Goal: Information Seeking & Learning: Learn about a topic

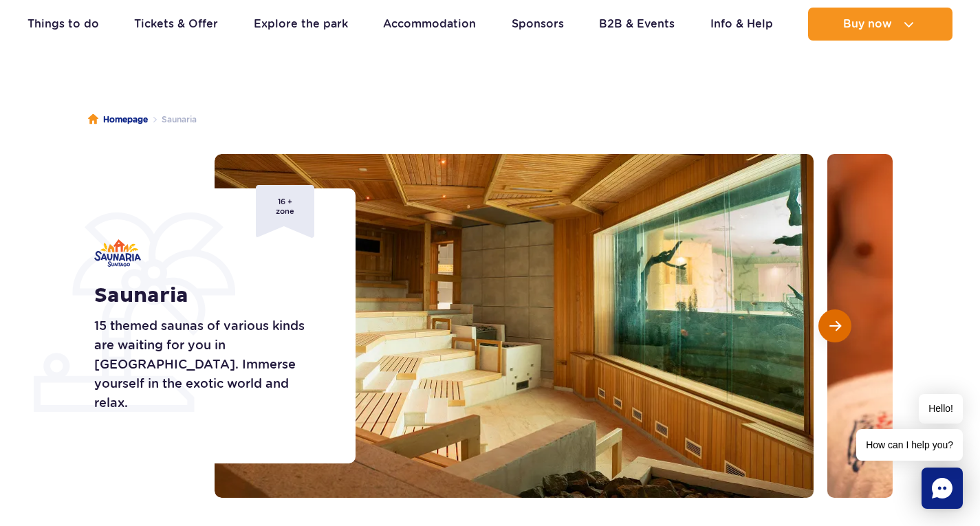
click at [838, 334] on button "Next slide" at bounding box center [834, 325] width 33 height 33
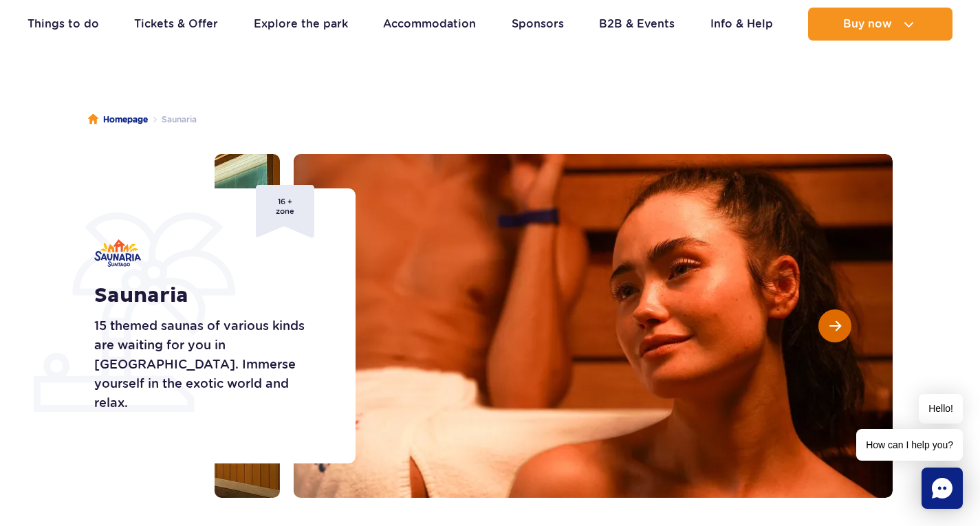
click at [838, 334] on button "Next slide" at bounding box center [834, 325] width 33 height 33
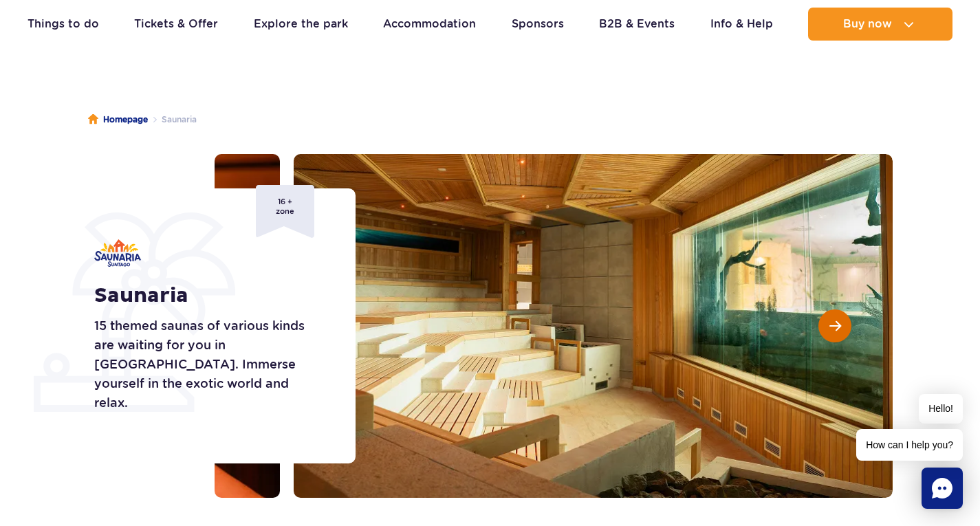
click at [838, 334] on button "Next slide" at bounding box center [834, 325] width 33 height 33
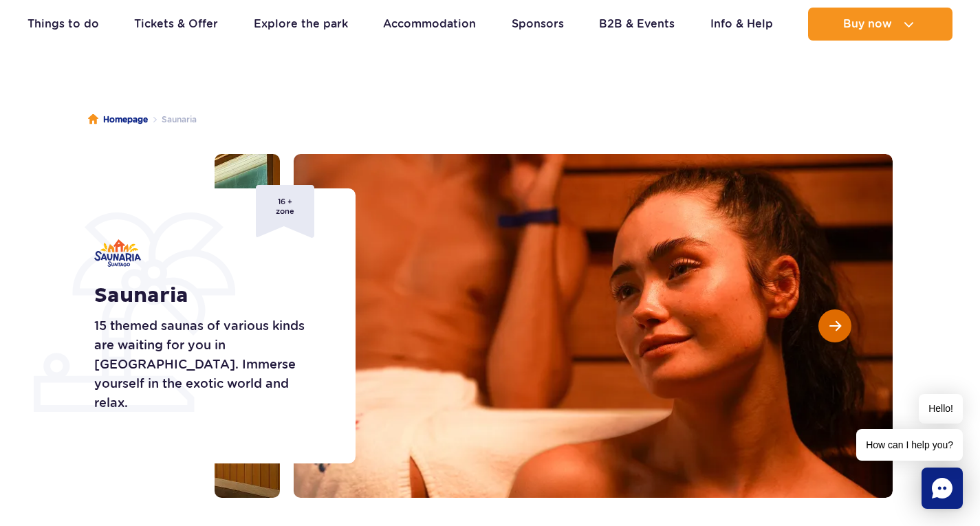
click at [838, 333] on button "Next slide" at bounding box center [834, 325] width 33 height 33
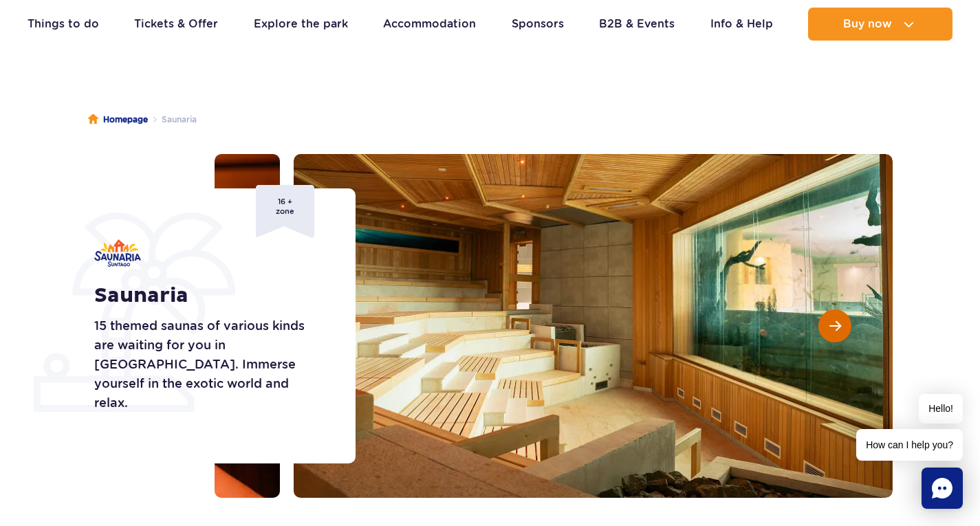
click at [838, 333] on button "Next slide" at bounding box center [834, 325] width 33 height 33
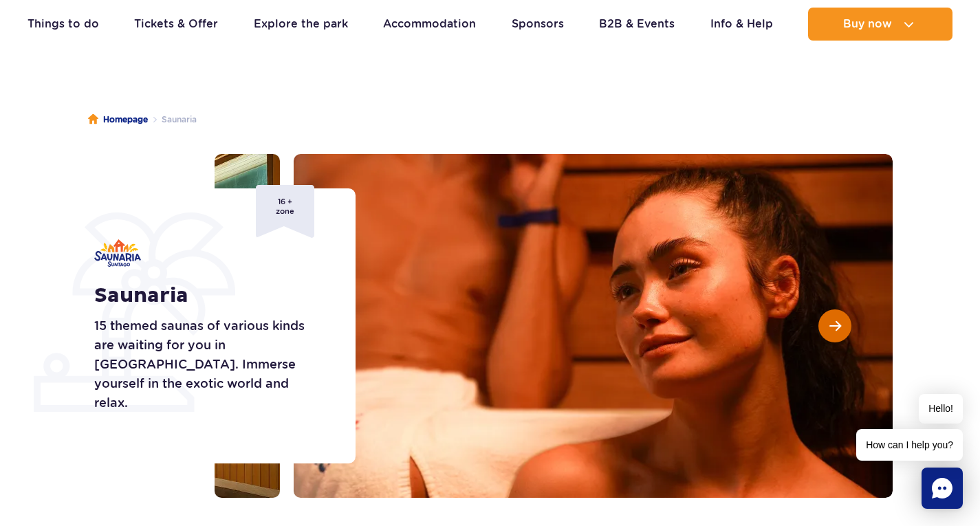
click at [838, 333] on button "Next slide" at bounding box center [834, 325] width 33 height 33
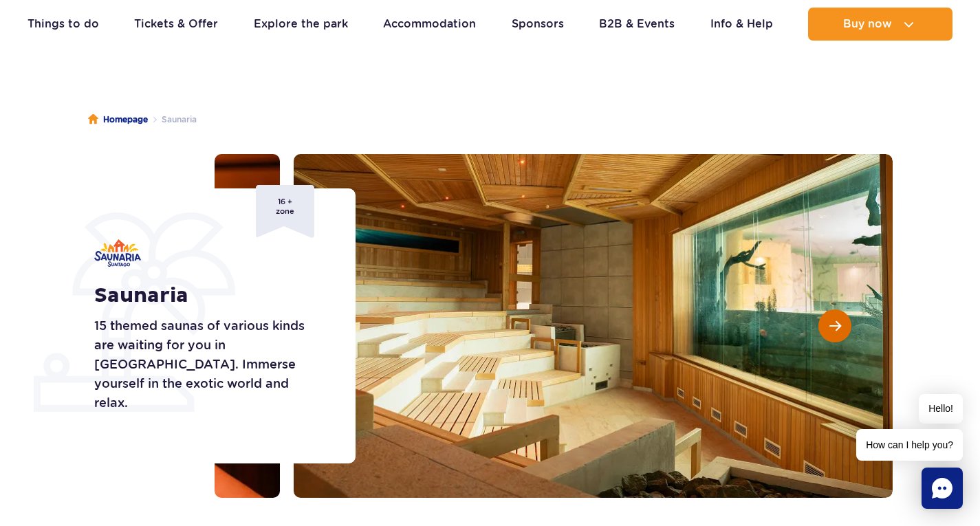
click at [838, 333] on button "Next slide" at bounding box center [834, 325] width 33 height 33
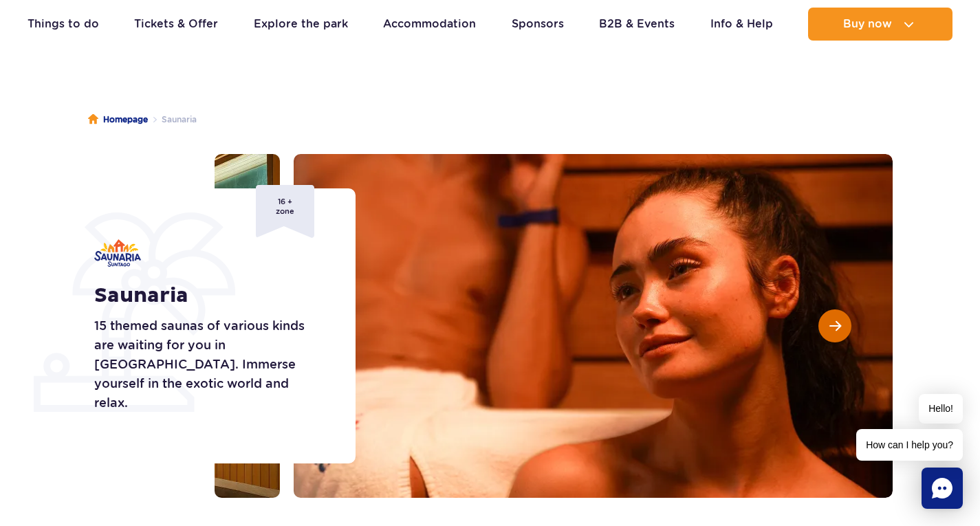
click at [838, 333] on button "Next slide" at bounding box center [834, 325] width 33 height 33
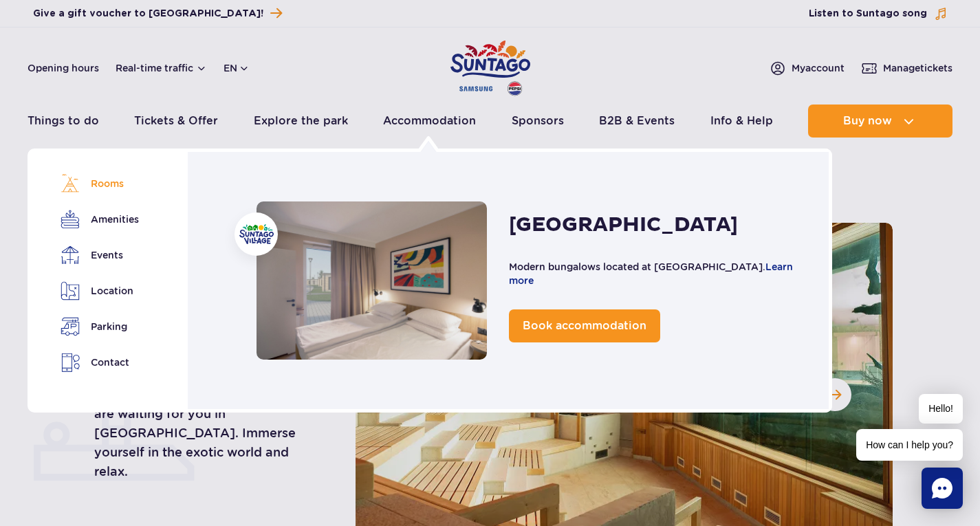
click at [115, 188] on link "Rooms" at bounding box center [99, 183] width 77 height 19
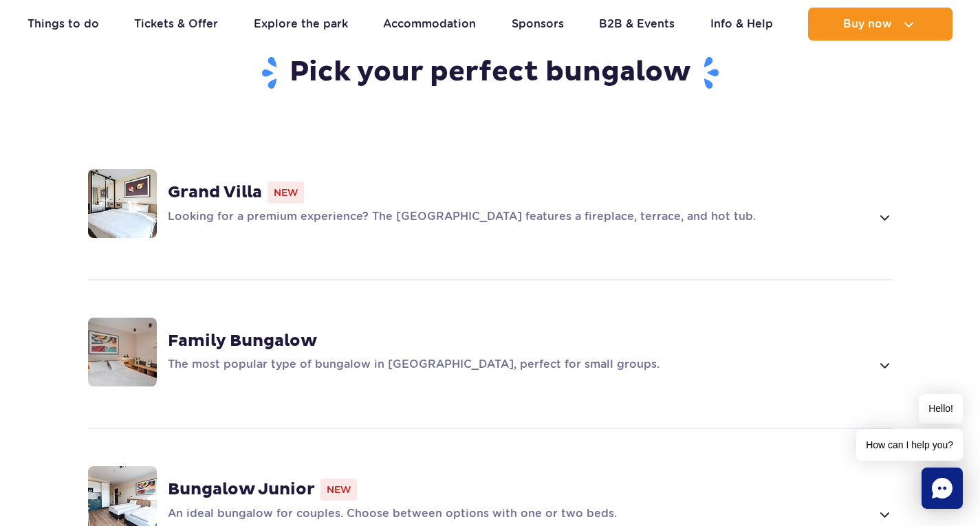
scroll to position [1049, 0]
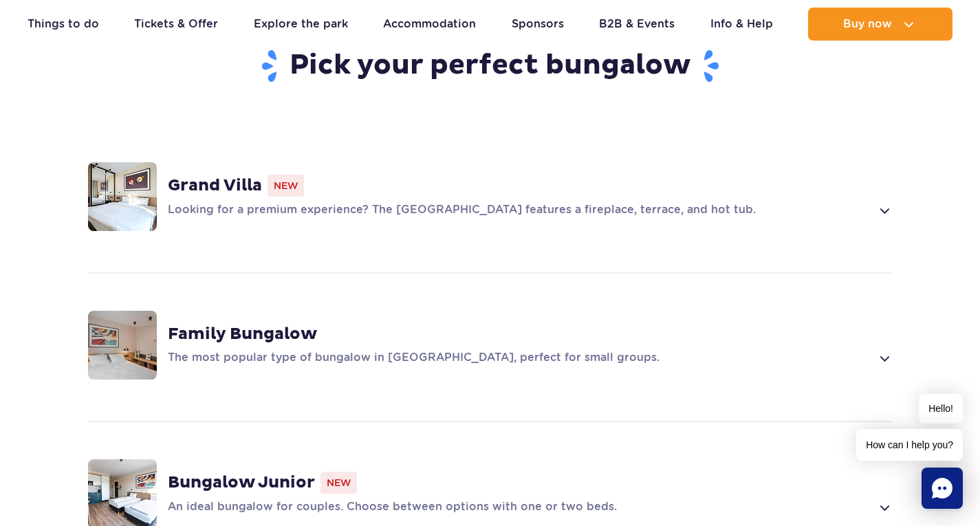
click at [232, 324] on strong "Family Bungalow" at bounding box center [242, 334] width 149 height 21
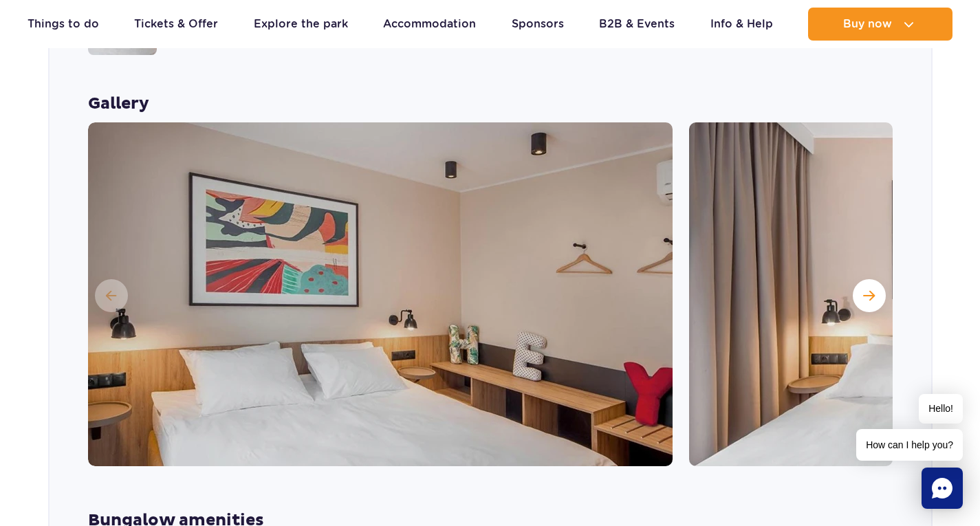
scroll to position [1417, 0]
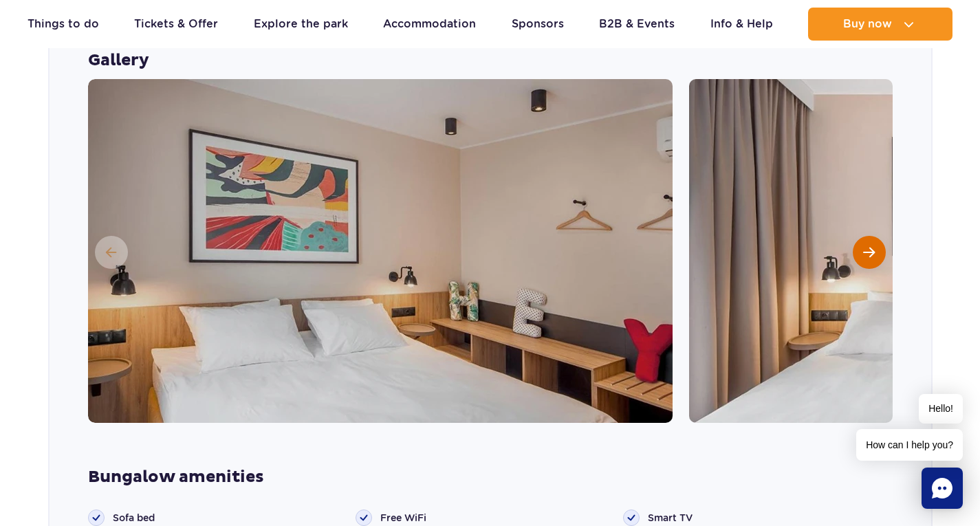
click at [873, 246] on span "Next slide" at bounding box center [869, 252] width 12 height 12
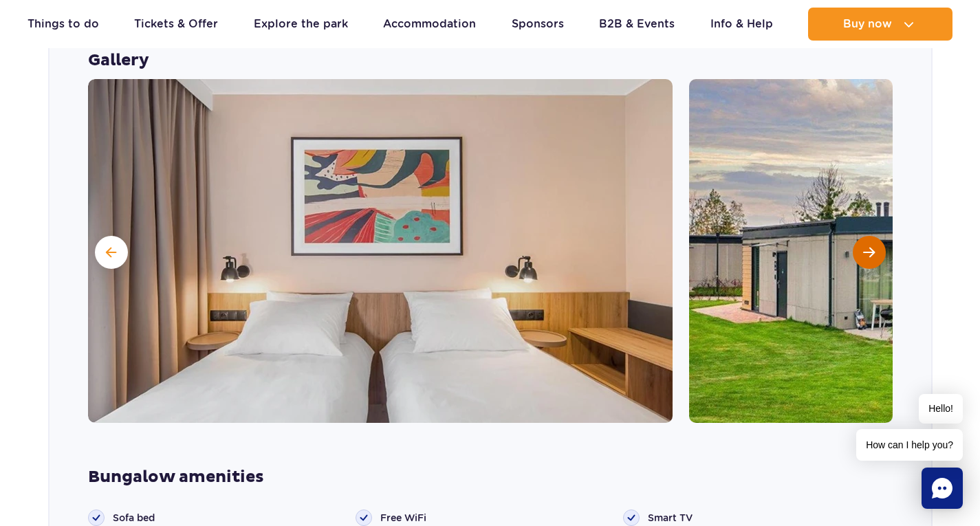
click at [873, 246] on span "Next slide" at bounding box center [869, 252] width 12 height 12
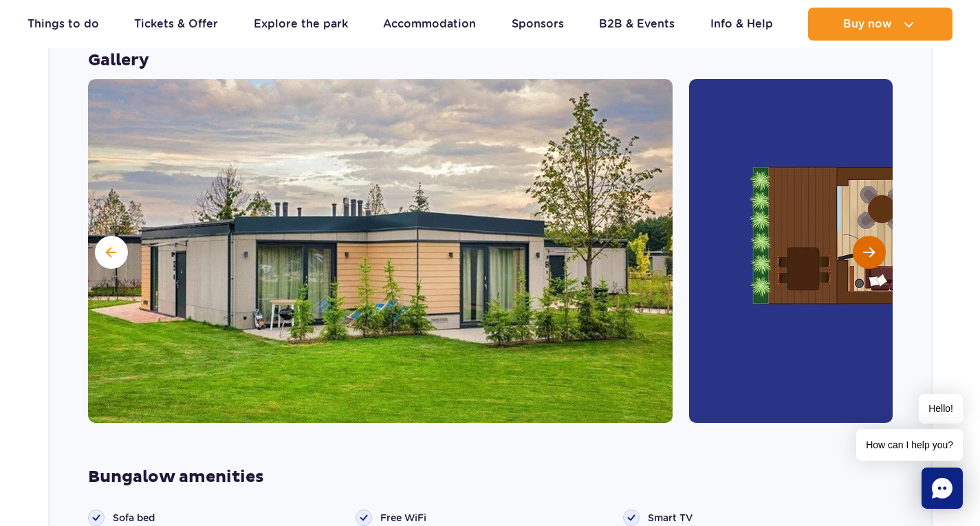
click at [873, 246] on span "Next slide" at bounding box center [869, 252] width 12 height 12
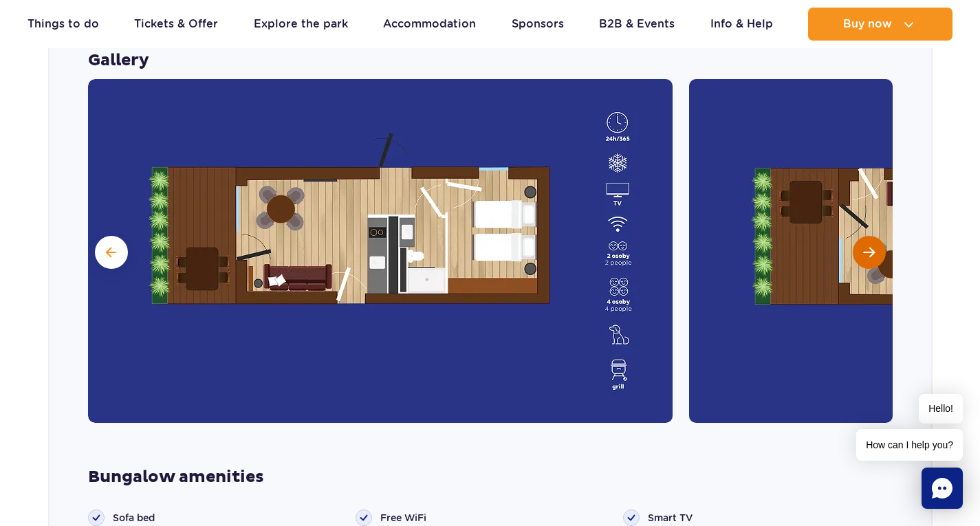
click at [873, 246] on span "Next slide" at bounding box center [869, 252] width 12 height 12
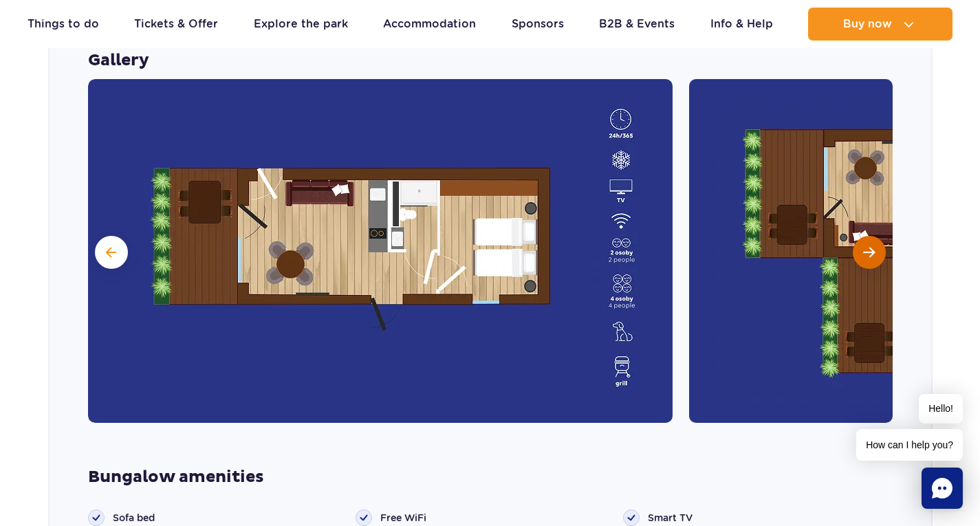
click at [873, 246] on span "Next slide" at bounding box center [869, 252] width 12 height 12
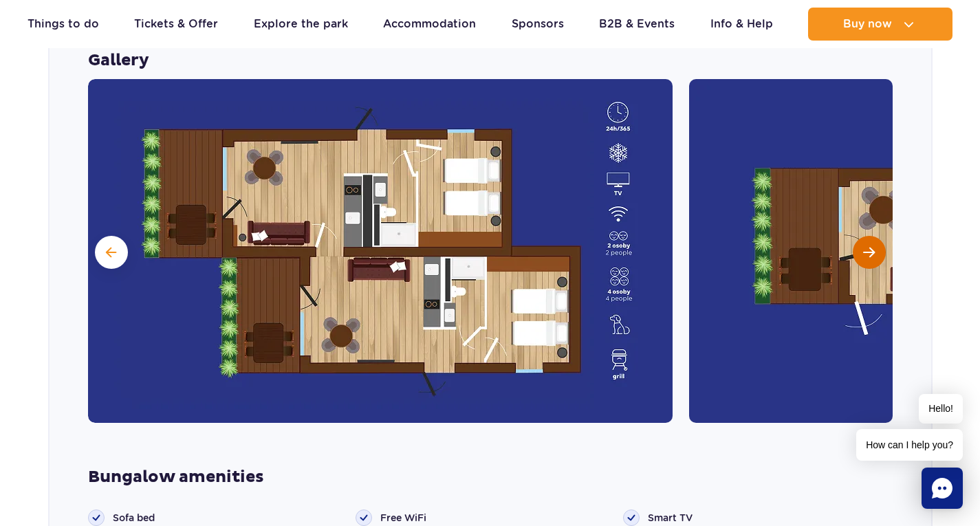
click at [873, 246] on span "Next slide" at bounding box center [869, 252] width 12 height 12
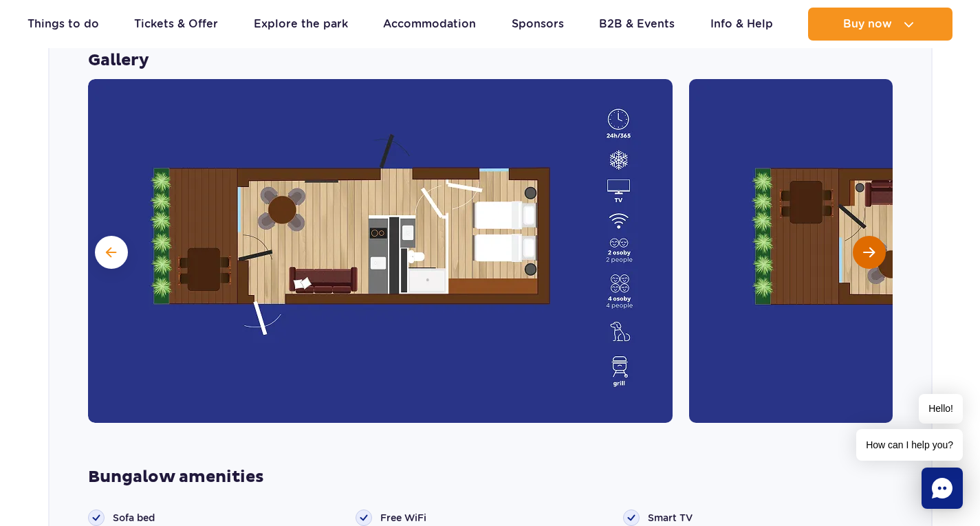
click at [873, 246] on span "Next slide" at bounding box center [869, 252] width 12 height 12
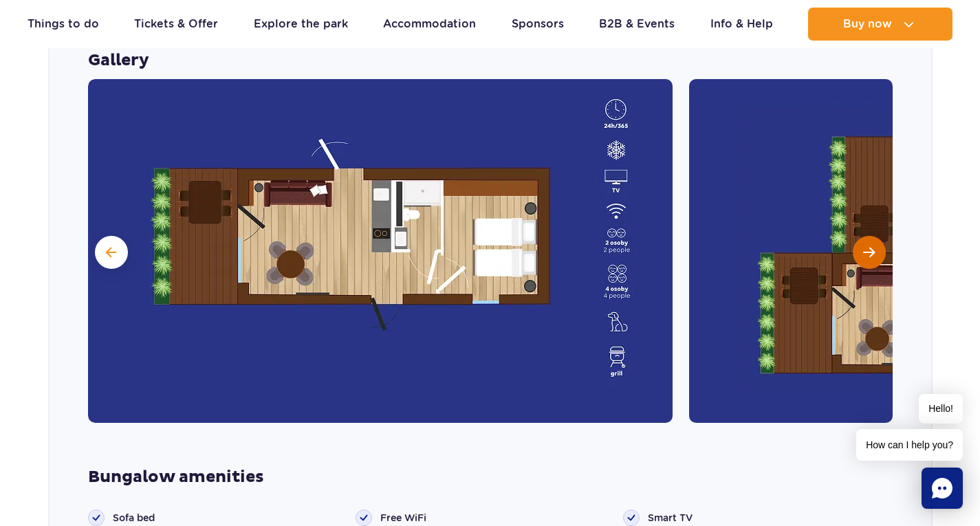
click at [873, 246] on span "Next slide" at bounding box center [869, 252] width 12 height 12
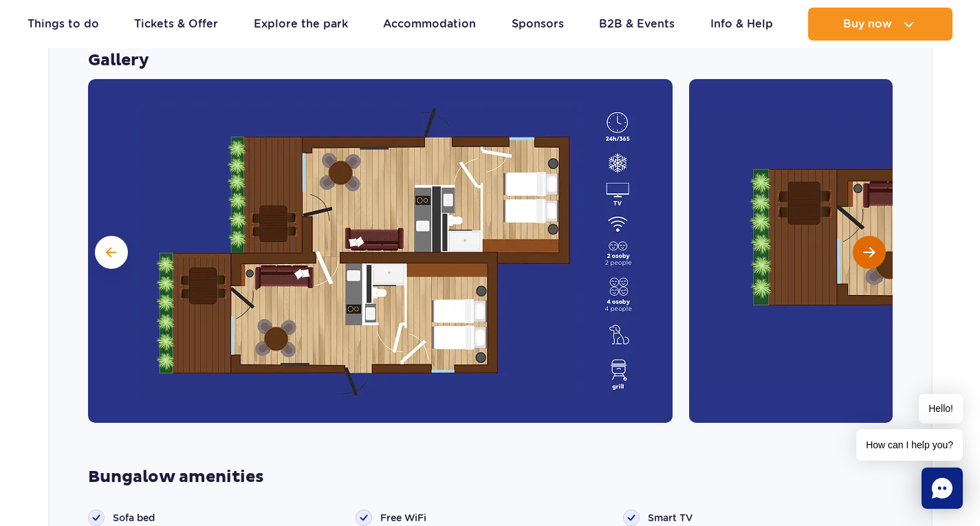
click at [873, 246] on span "Next slide" at bounding box center [869, 252] width 12 height 12
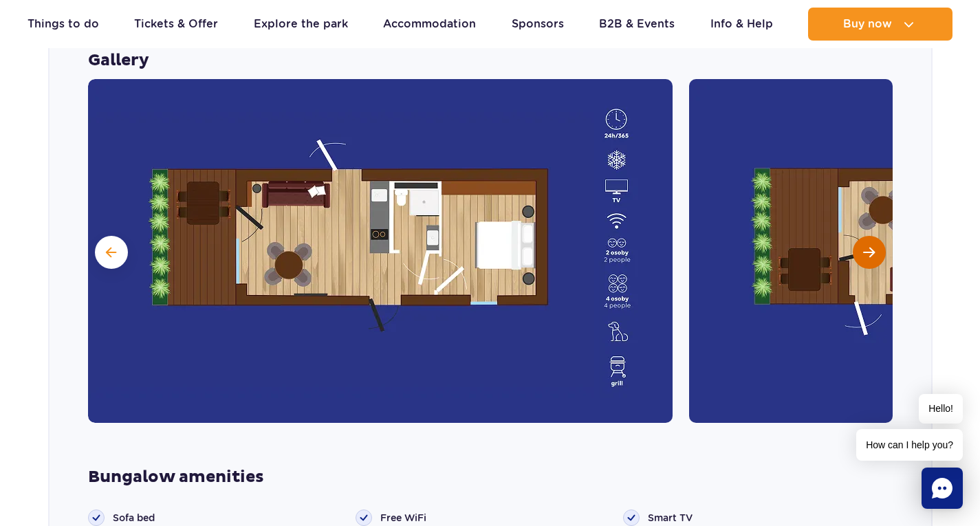
click at [873, 246] on span "Next slide" at bounding box center [869, 252] width 12 height 12
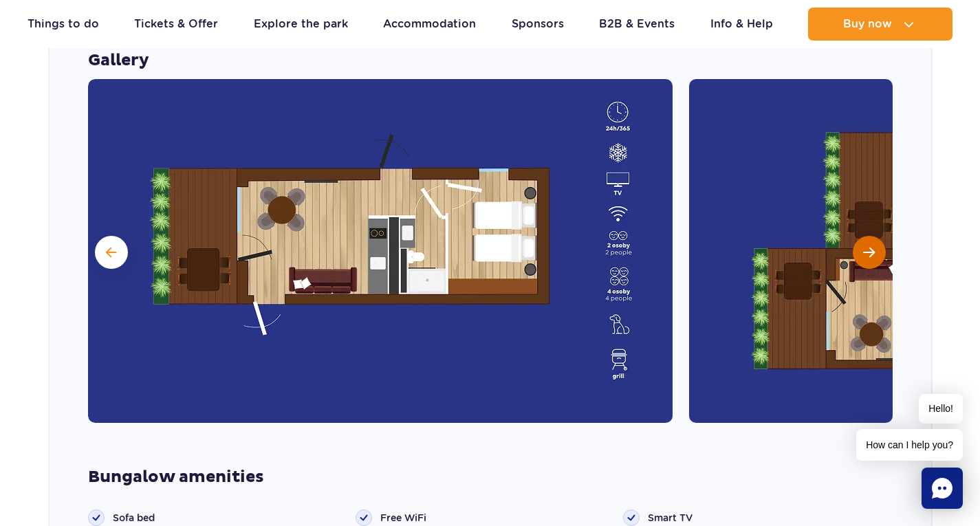
click at [873, 246] on span "Next slide" at bounding box center [869, 252] width 12 height 12
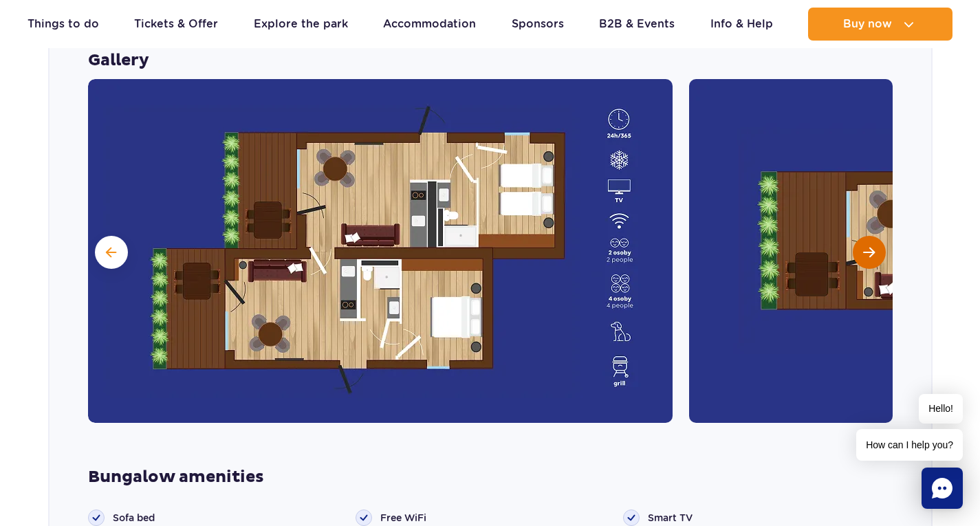
click at [873, 246] on span "Next slide" at bounding box center [869, 252] width 12 height 12
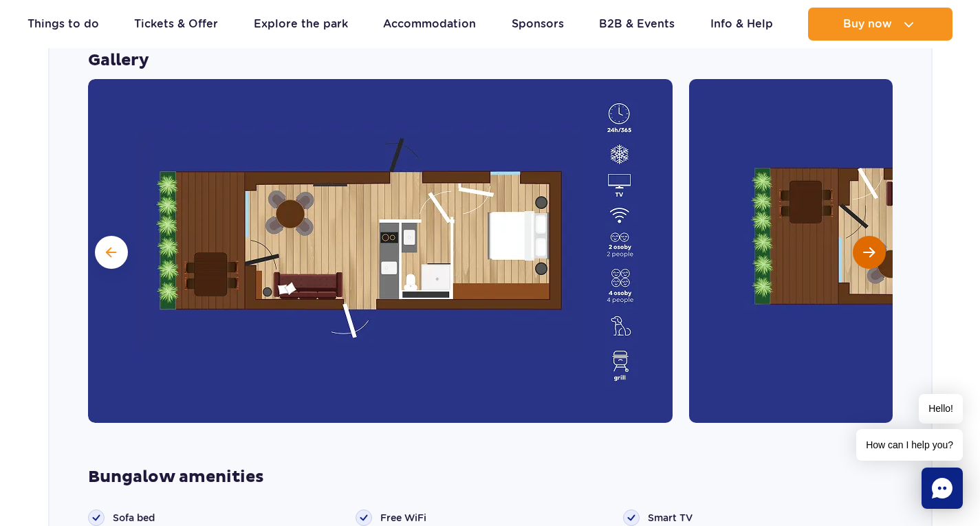
click at [873, 246] on span "Next slide" at bounding box center [869, 252] width 12 height 12
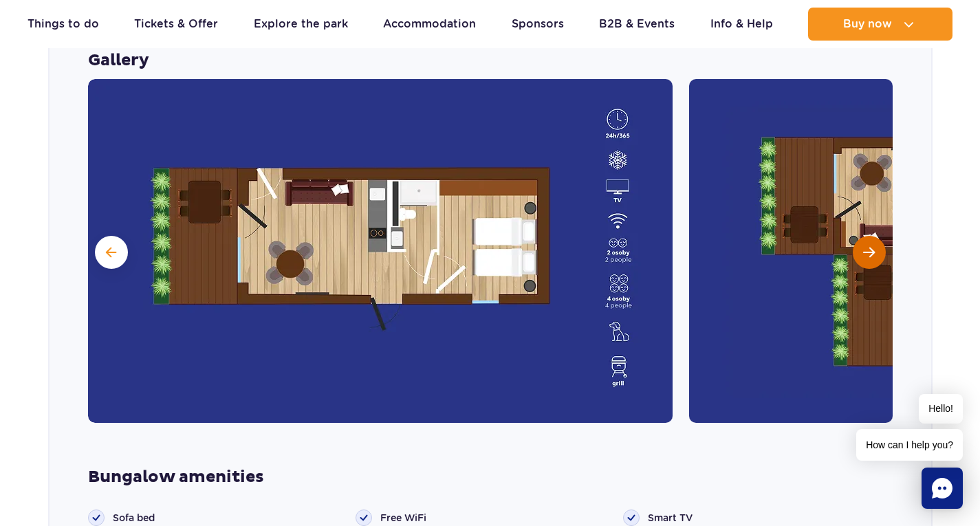
click at [873, 246] on span "Next slide" at bounding box center [869, 252] width 12 height 12
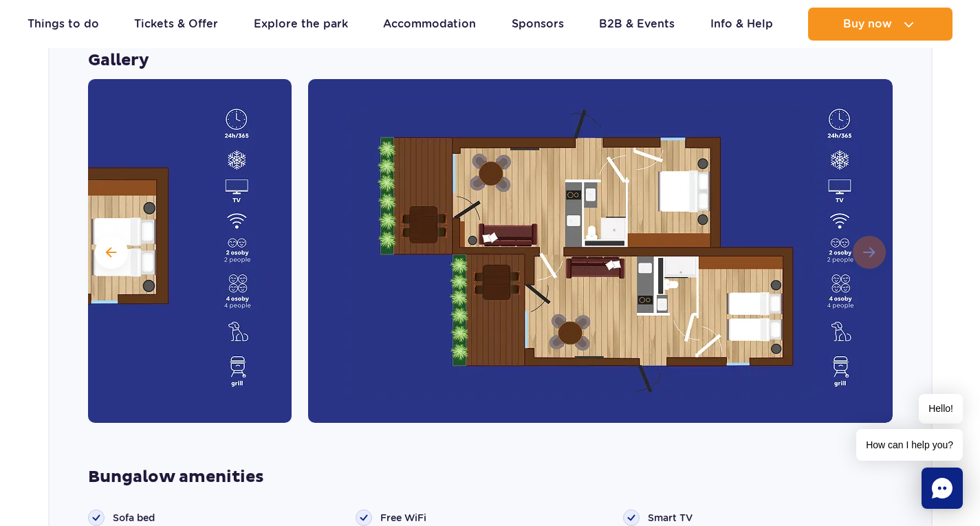
click at [873, 219] on img at bounding box center [600, 251] width 585 height 344
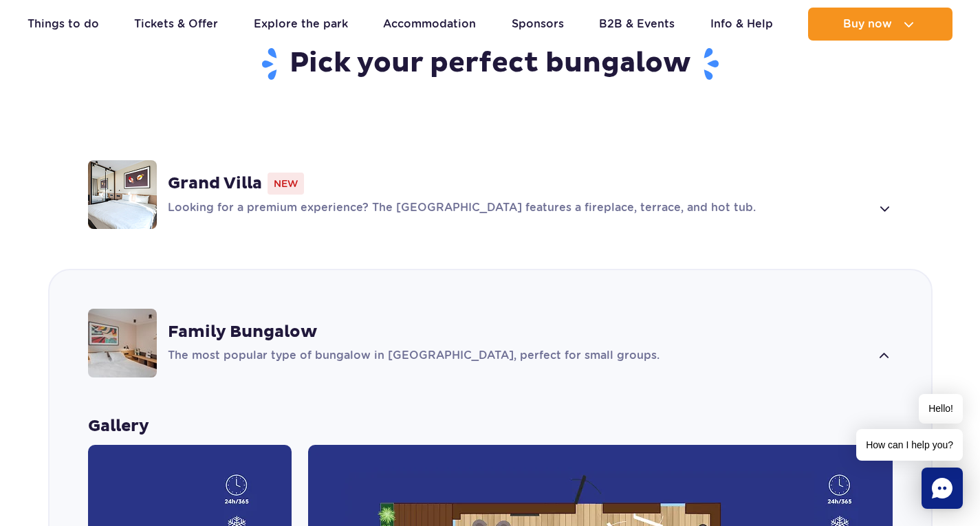
scroll to position [1004, 0]
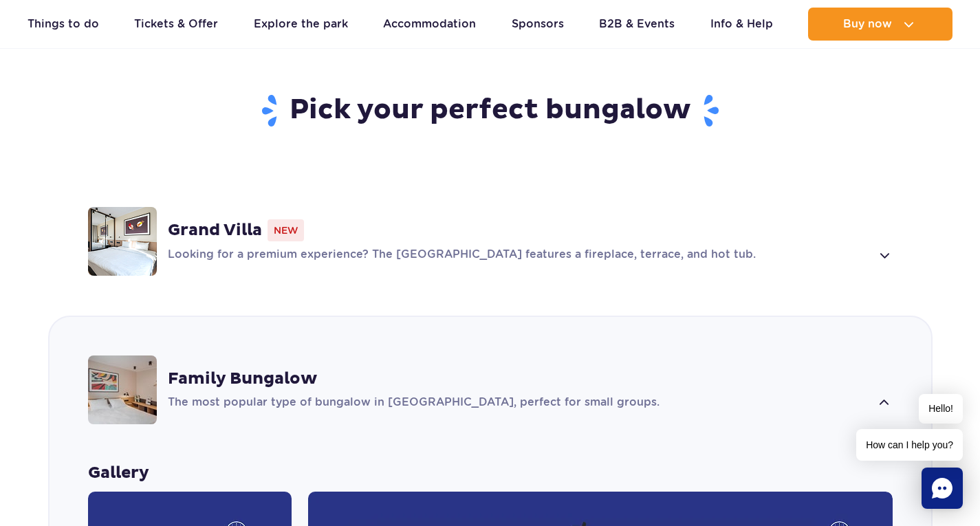
click at [249, 220] on strong "Grand Villa" at bounding box center [215, 230] width 94 height 21
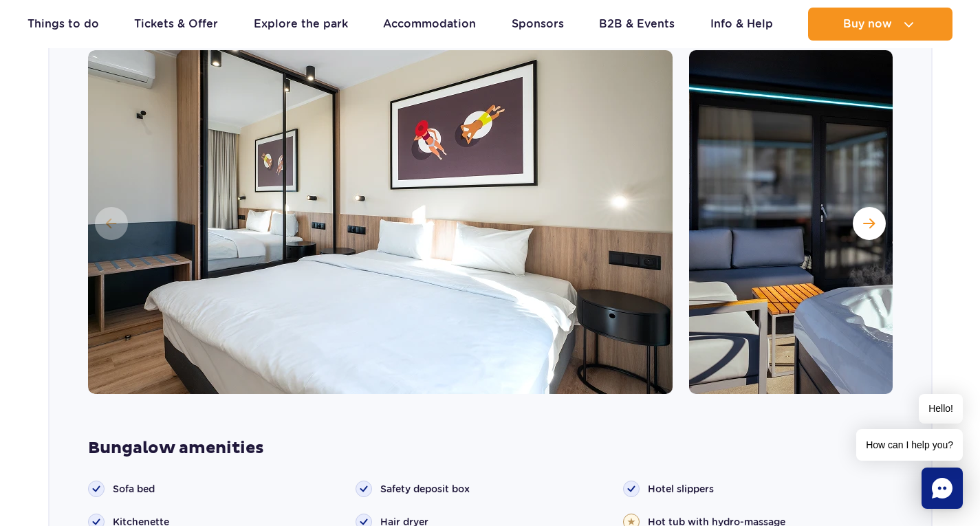
scroll to position [1284, 0]
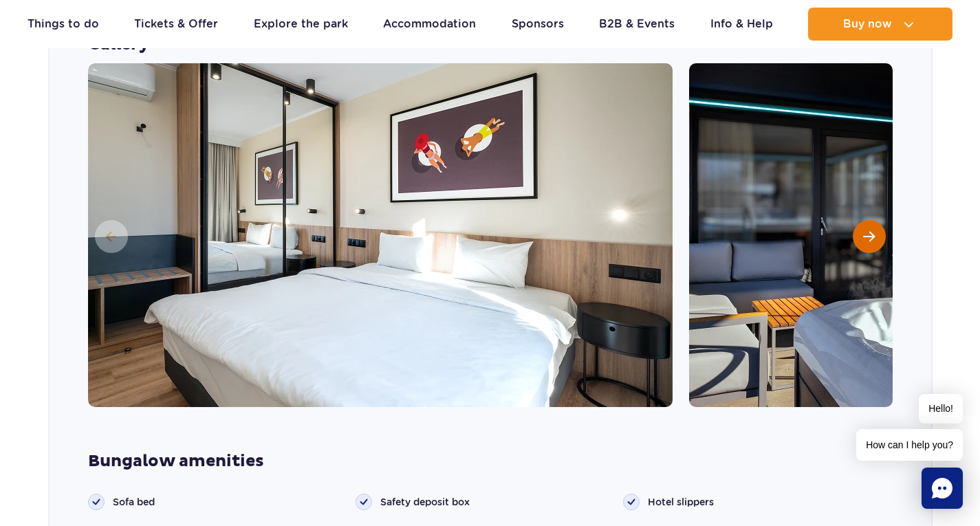
click at [871, 220] on button "Next slide" at bounding box center [869, 236] width 33 height 33
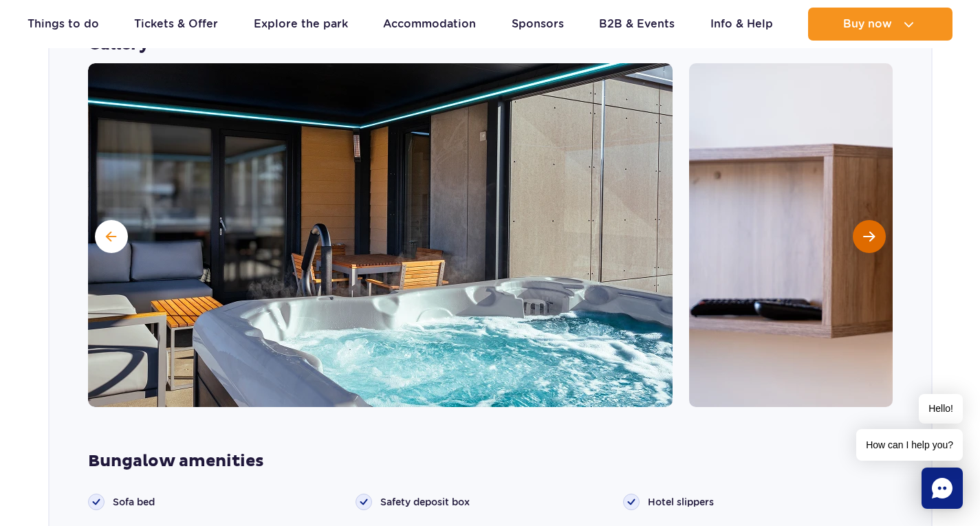
click at [871, 220] on button "Next slide" at bounding box center [869, 236] width 33 height 33
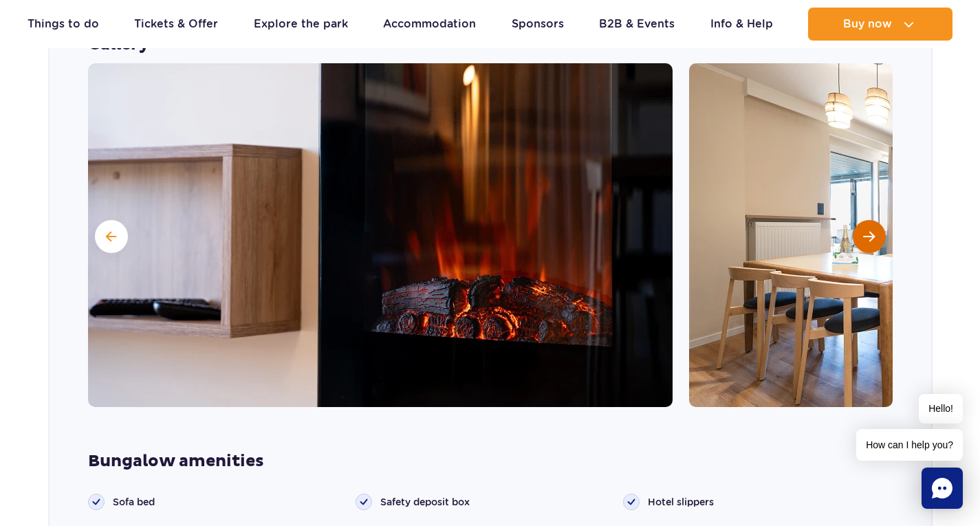
click at [871, 220] on button "Next slide" at bounding box center [869, 236] width 33 height 33
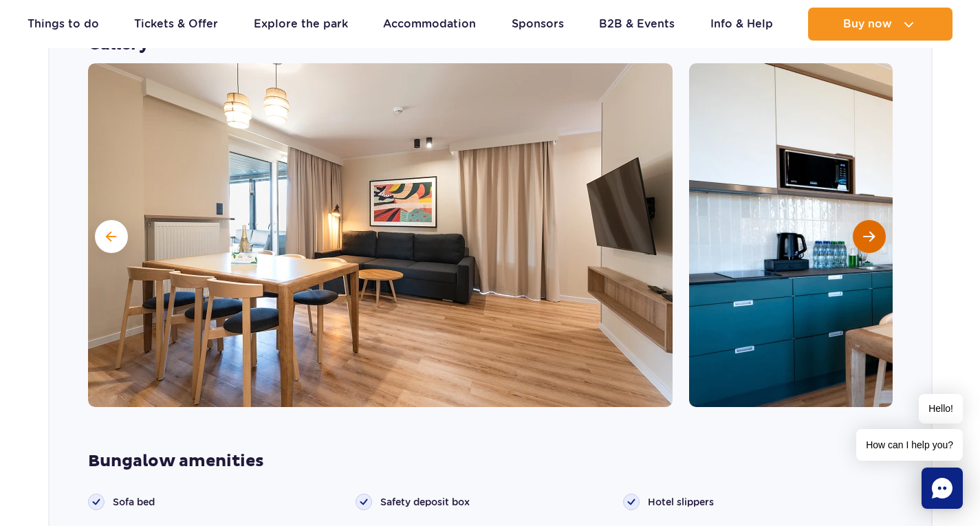
click at [871, 230] on span "Next slide" at bounding box center [869, 236] width 12 height 12
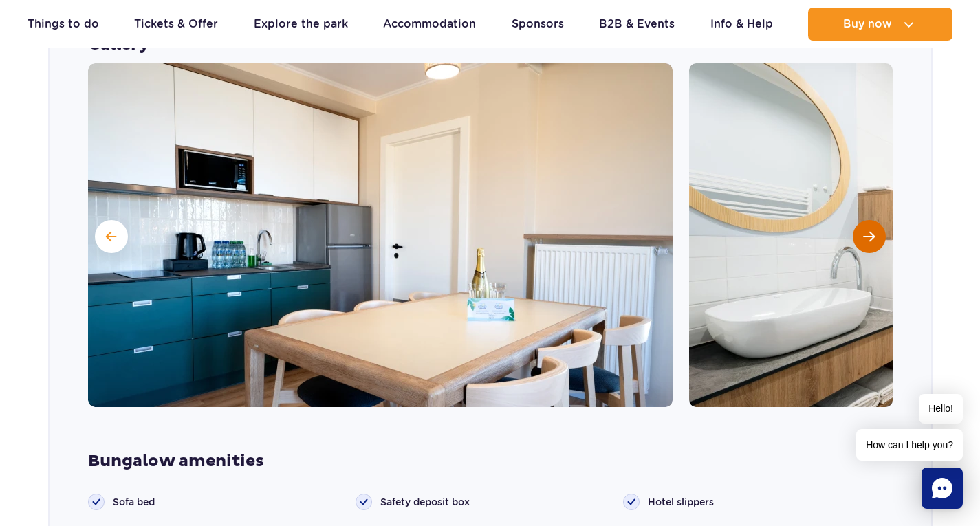
click at [871, 230] on span "Next slide" at bounding box center [869, 236] width 12 height 12
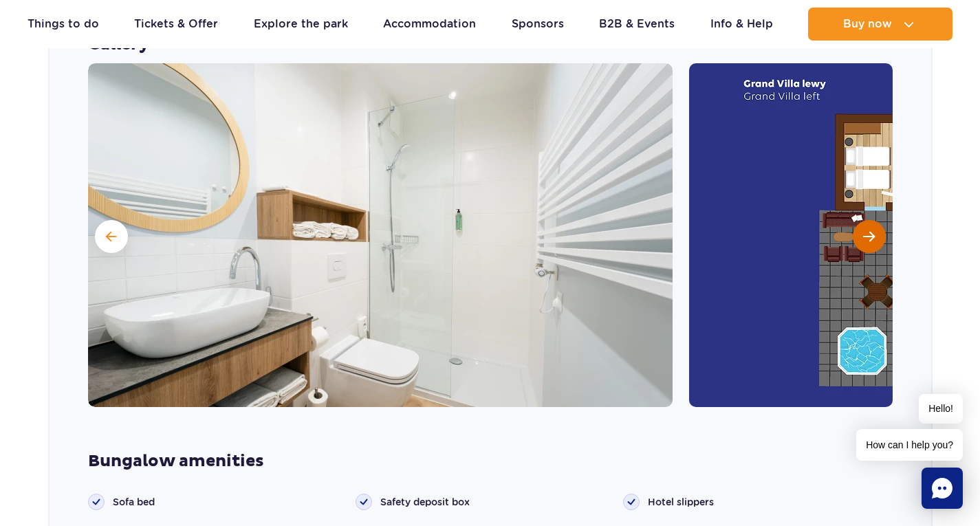
click at [871, 230] on span "Next slide" at bounding box center [869, 236] width 12 height 12
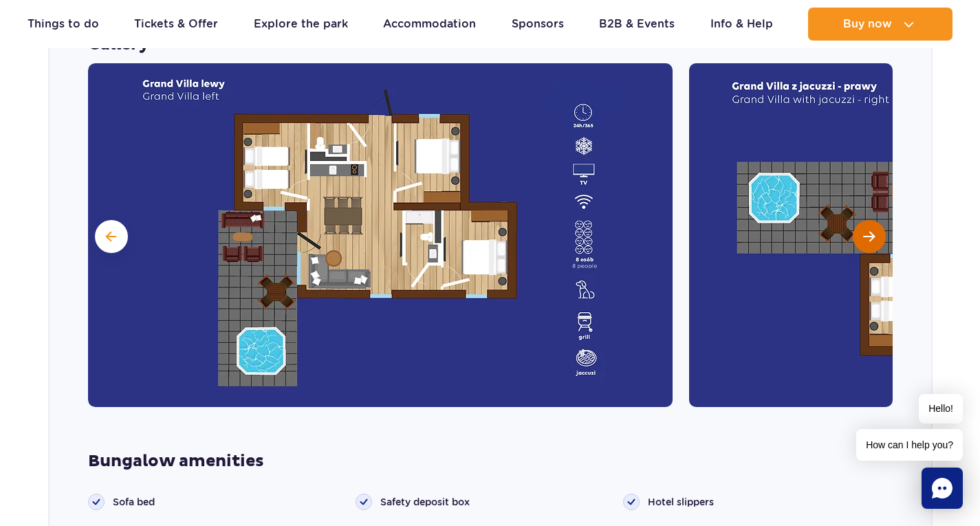
click at [872, 230] on span "Next slide" at bounding box center [869, 236] width 12 height 12
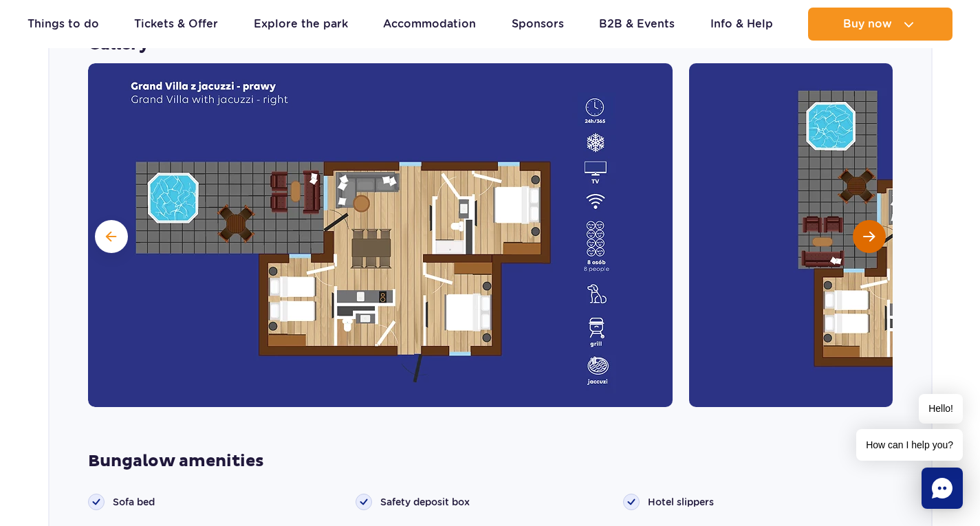
click at [872, 230] on span "Next slide" at bounding box center [869, 236] width 12 height 12
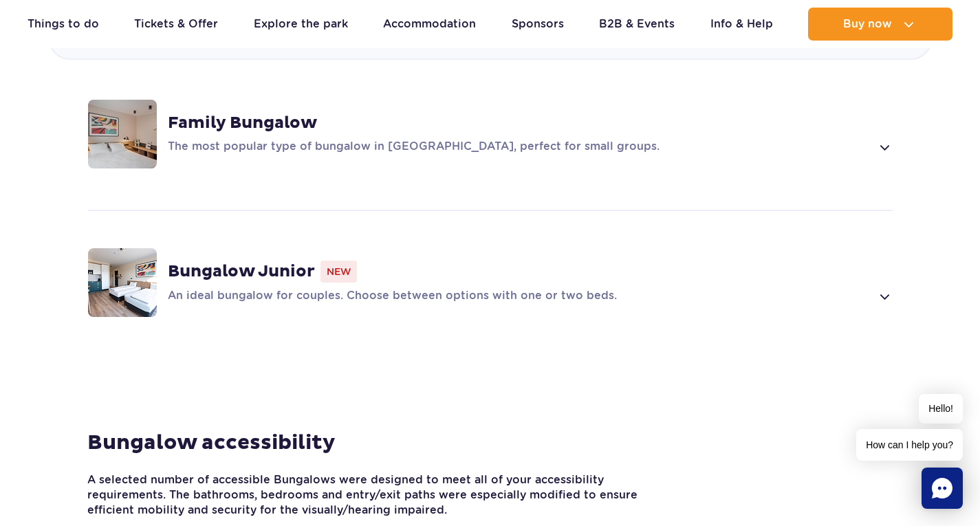
scroll to position [1972, 0]
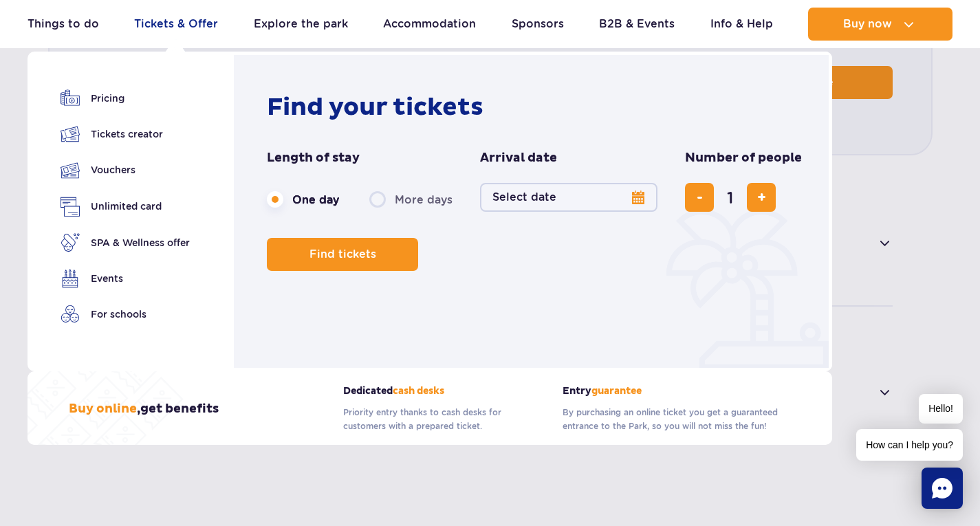
click at [182, 19] on link "Tickets & Offer" at bounding box center [176, 24] width 84 height 33
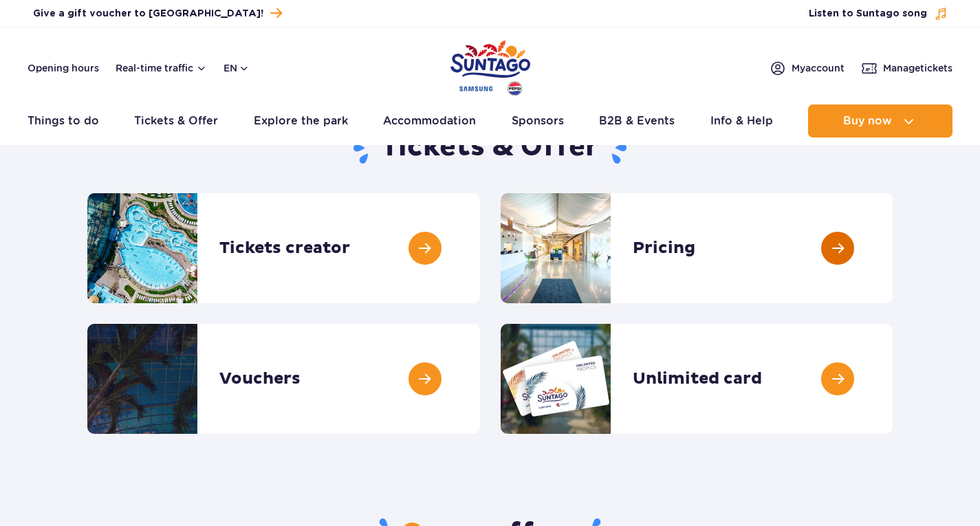
scroll to position [138, 0]
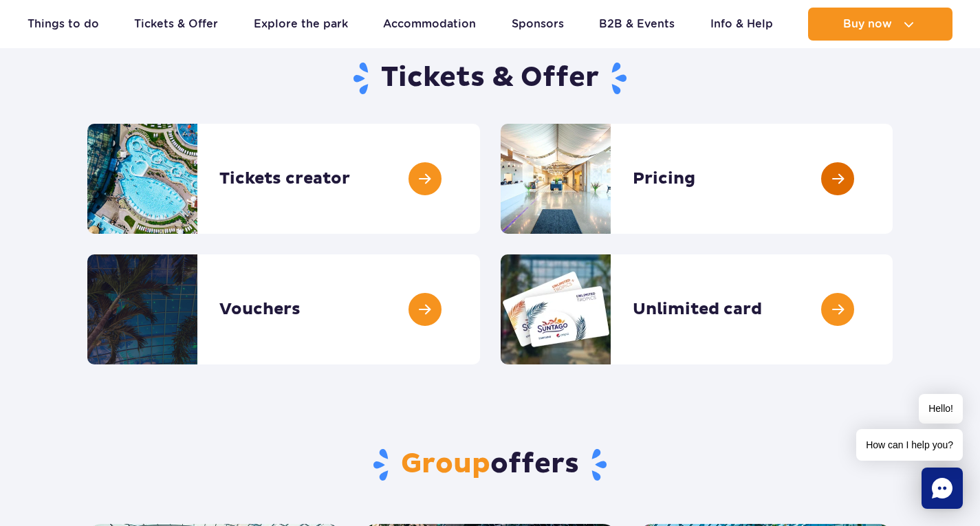
click at [893, 164] on link at bounding box center [893, 179] width 0 height 110
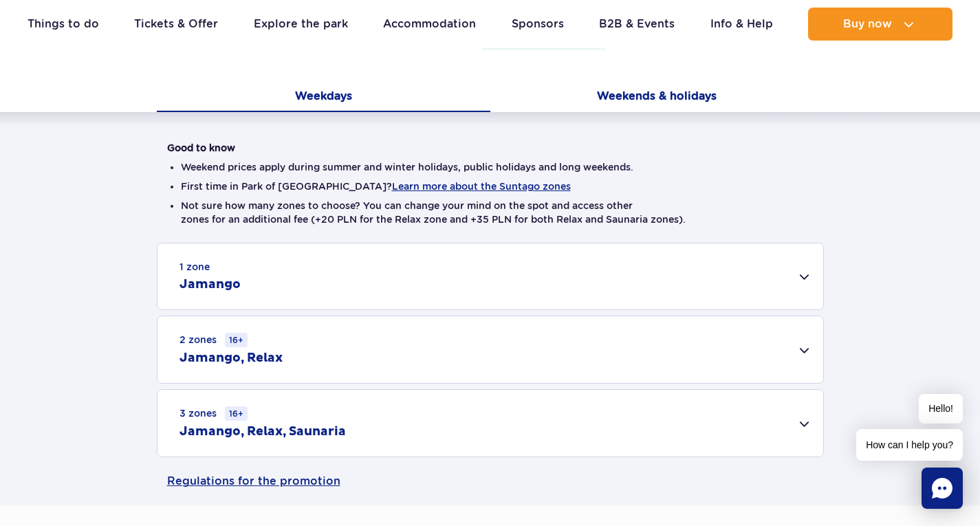
scroll to position [344, 0]
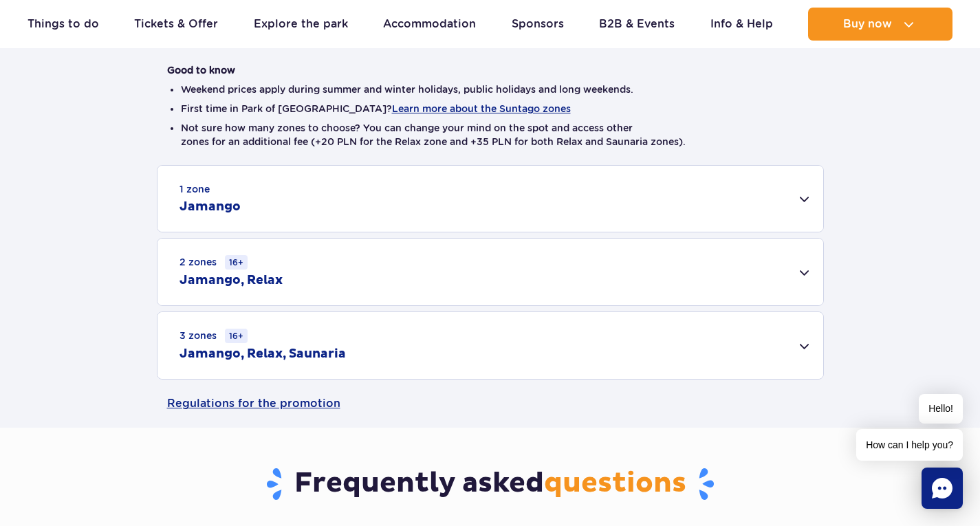
click at [803, 342] on div "3 zones 16+ Jamango, Relax, Saunaria" at bounding box center [490, 345] width 666 height 67
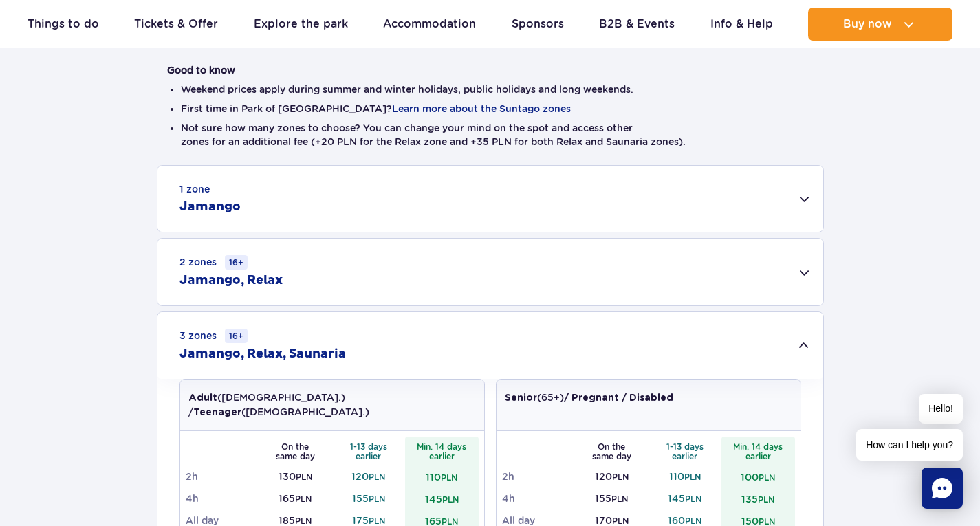
scroll to position [413, 0]
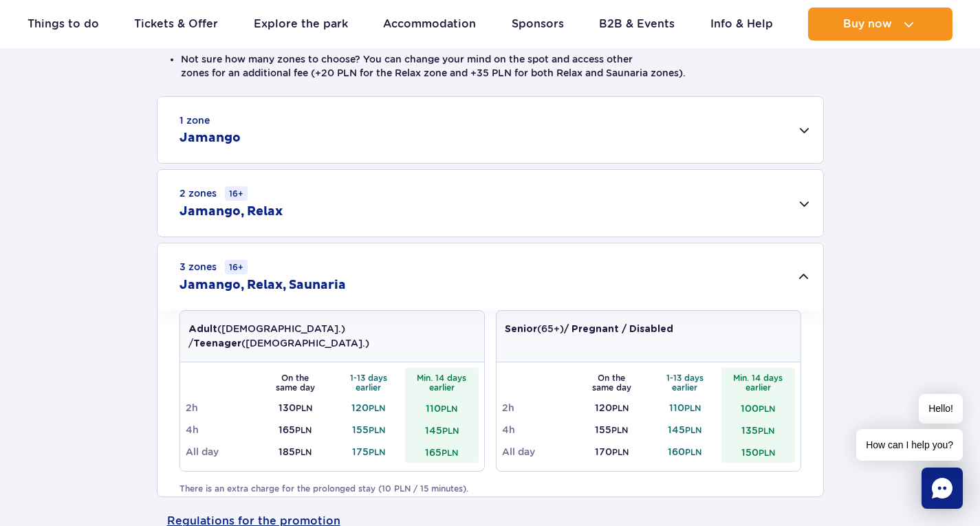
click at [798, 202] on div "2 zones 16+ Jamango, Relax" at bounding box center [490, 203] width 666 height 67
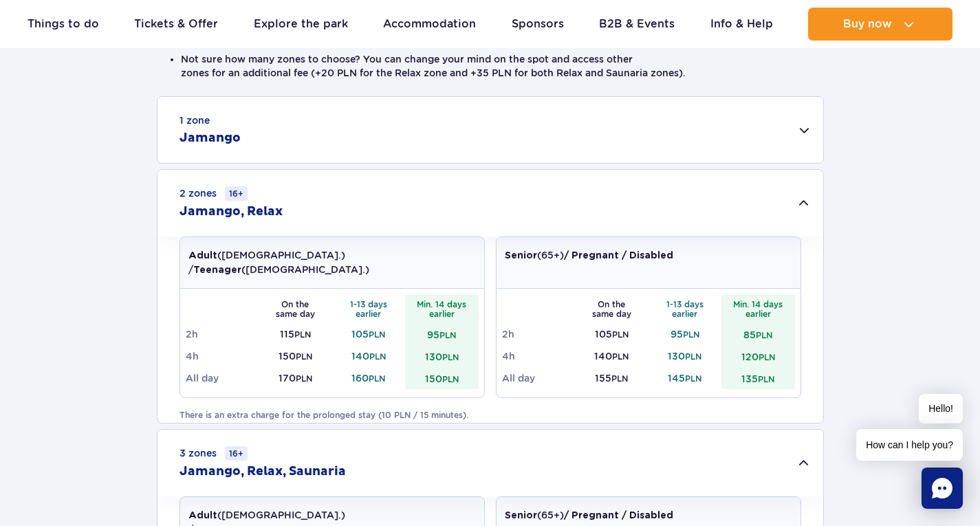
click at [798, 129] on div "1 zone Jamango" at bounding box center [490, 130] width 666 height 66
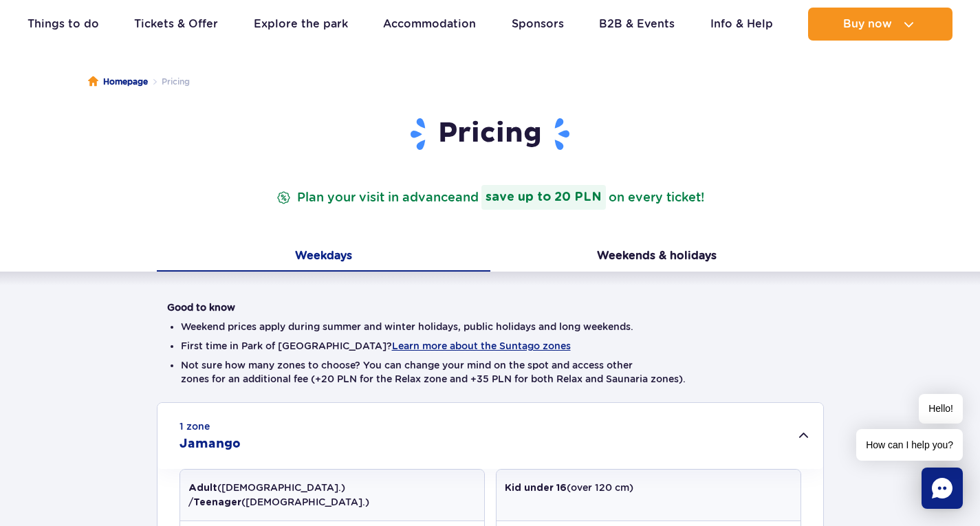
scroll to position [69, 0]
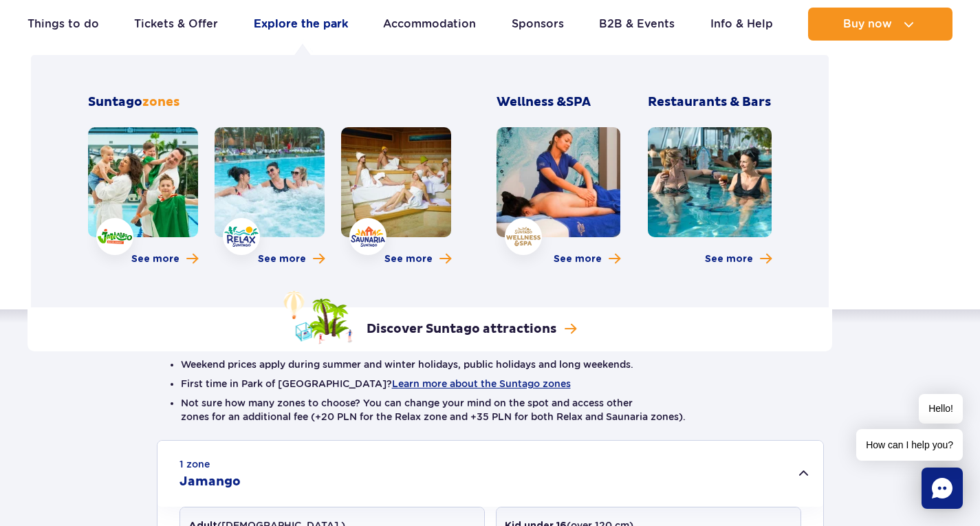
click at [320, 26] on link "Explore the park" at bounding box center [301, 24] width 94 height 33
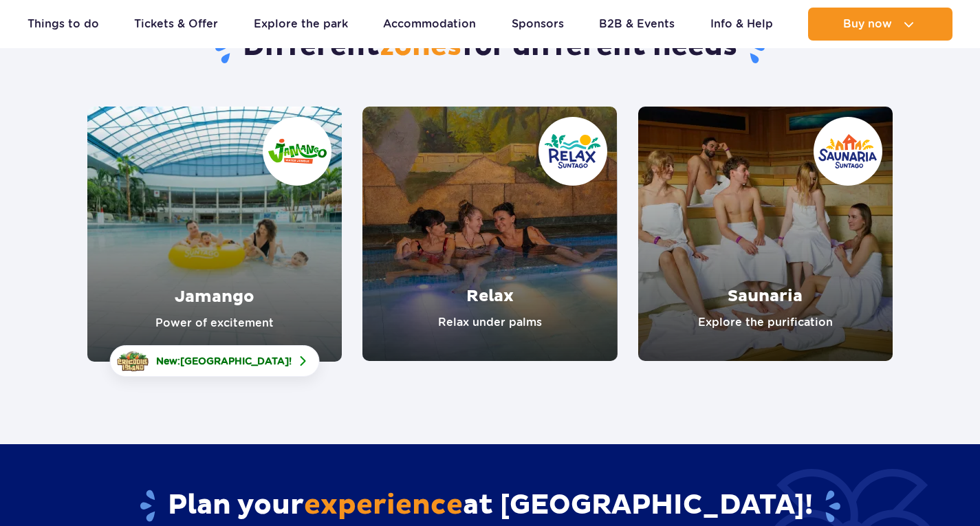
scroll to position [206, 0]
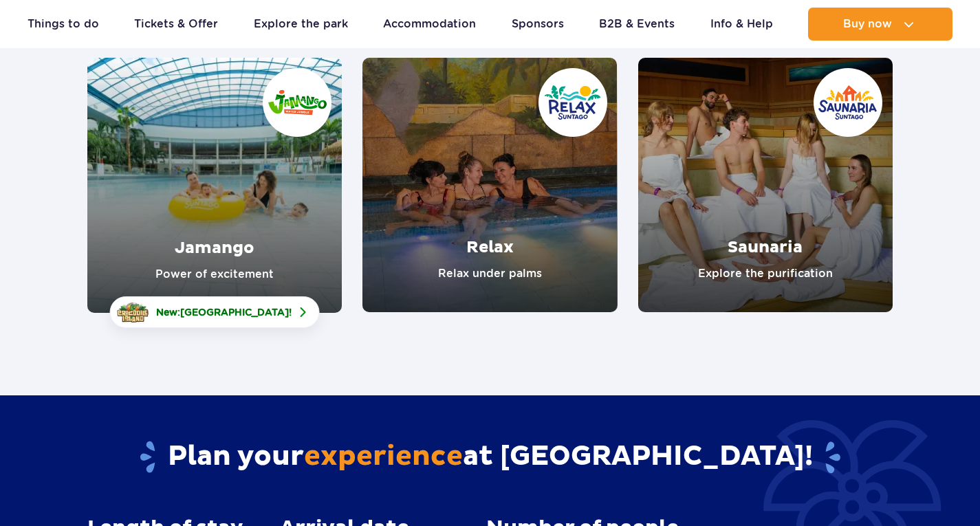
click at [247, 200] on link "Jamango" at bounding box center [214, 185] width 254 height 255
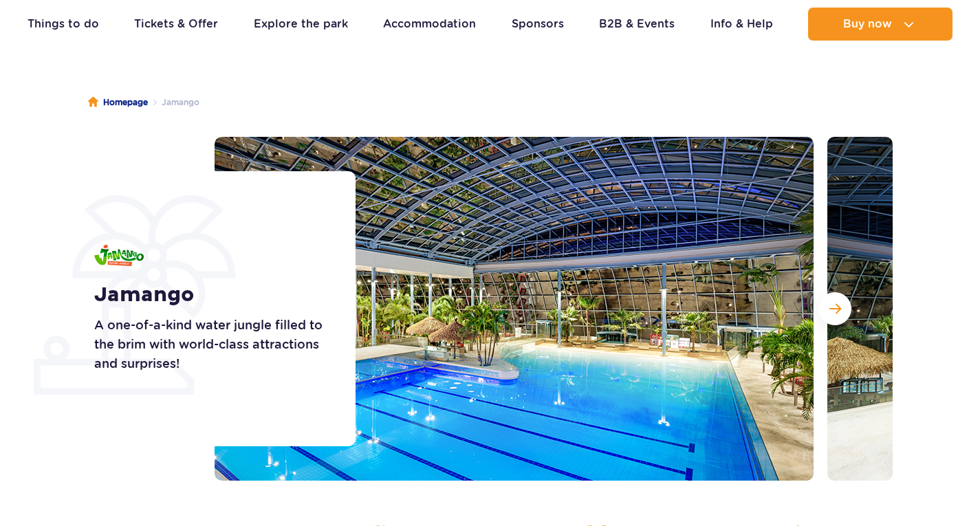
scroll to position [138, 0]
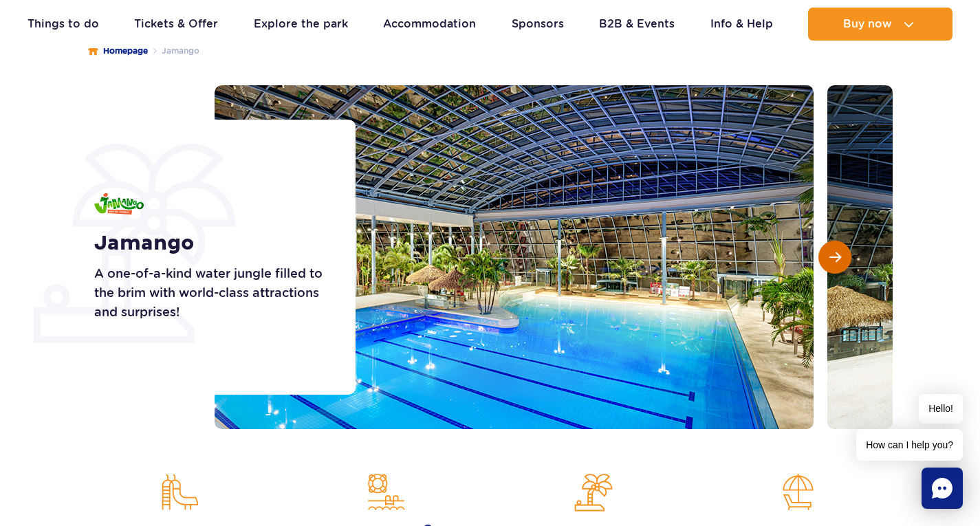
click at [839, 262] on span "Next slide" at bounding box center [835, 257] width 12 height 12
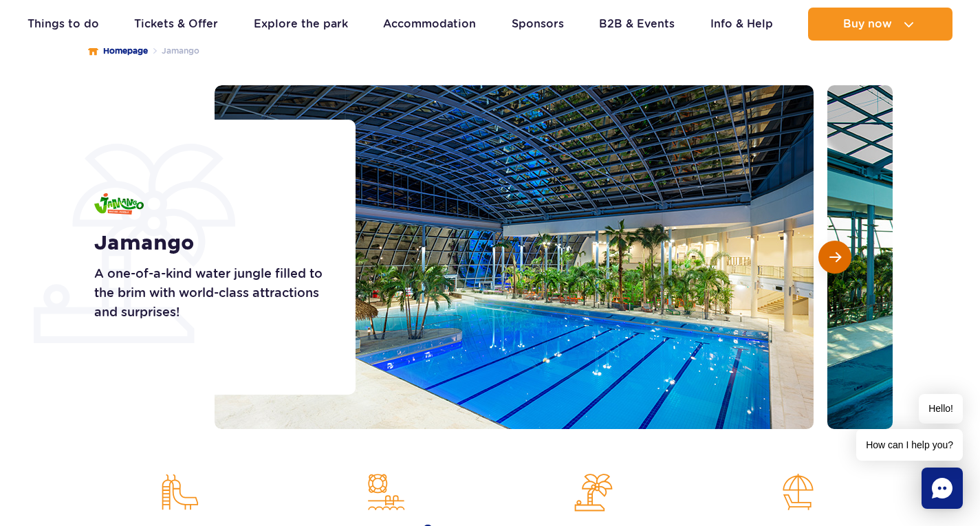
click at [839, 262] on span "Next slide" at bounding box center [835, 257] width 12 height 12
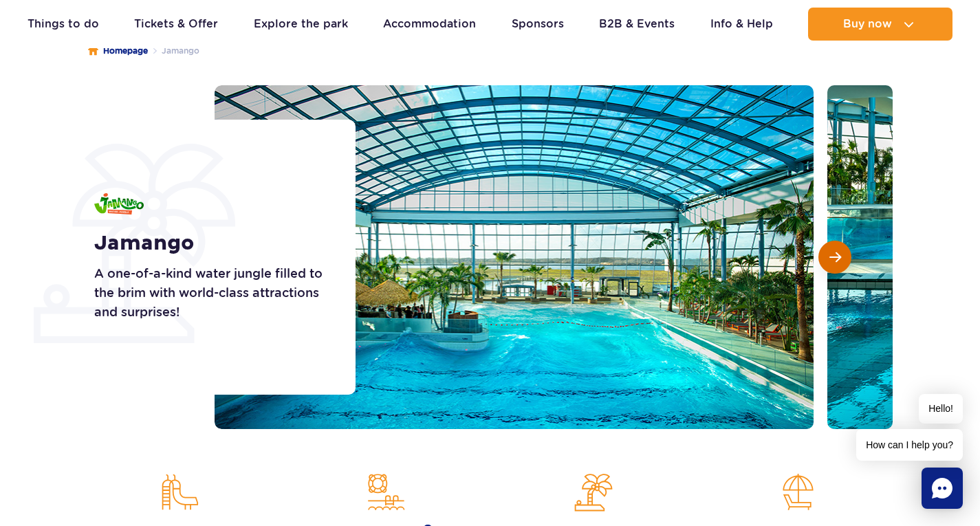
click at [839, 262] on span "Next slide" at bounding box center [835, 257] width 12 height 12
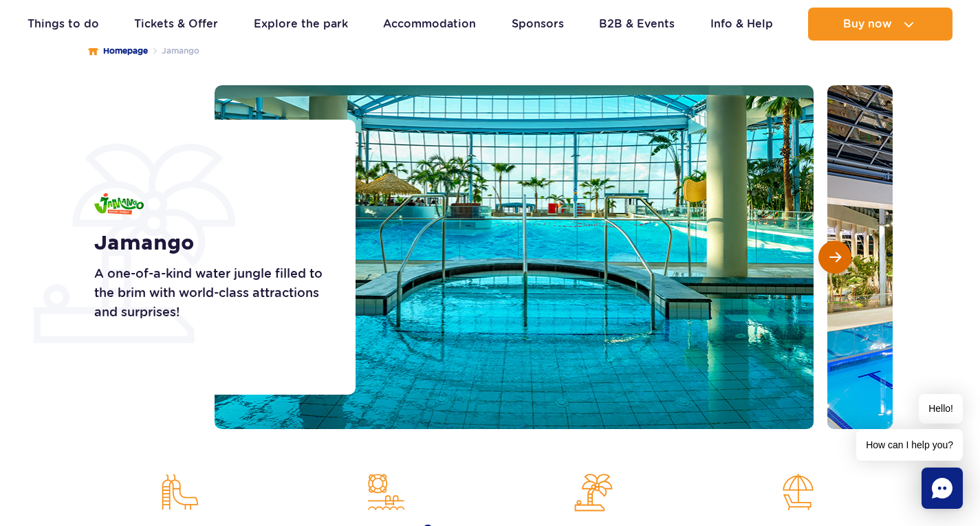
click at [839, 262] on span "Next slide" at bounding box center [835, 257] width 12 height 12
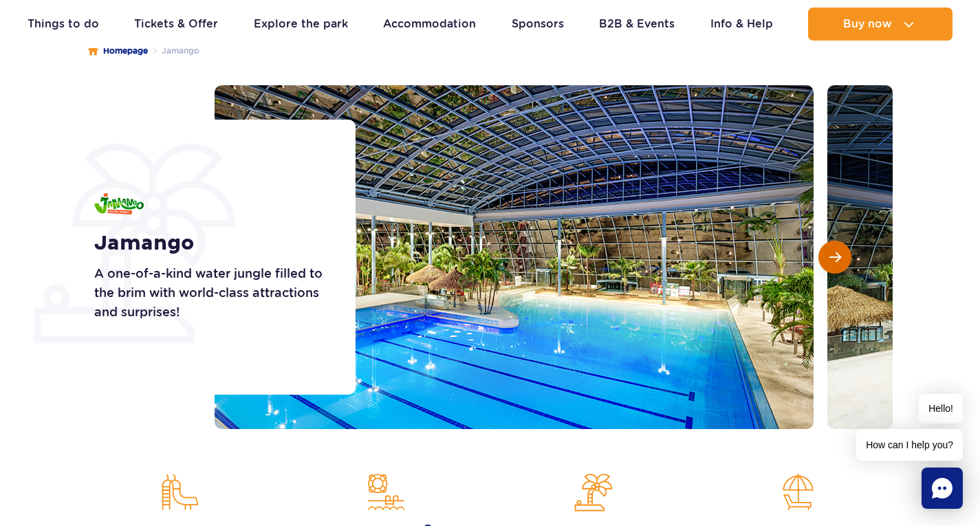
click at [839, 262] on span "Next slide" at bounding box center [835, 257] width 12 height 12
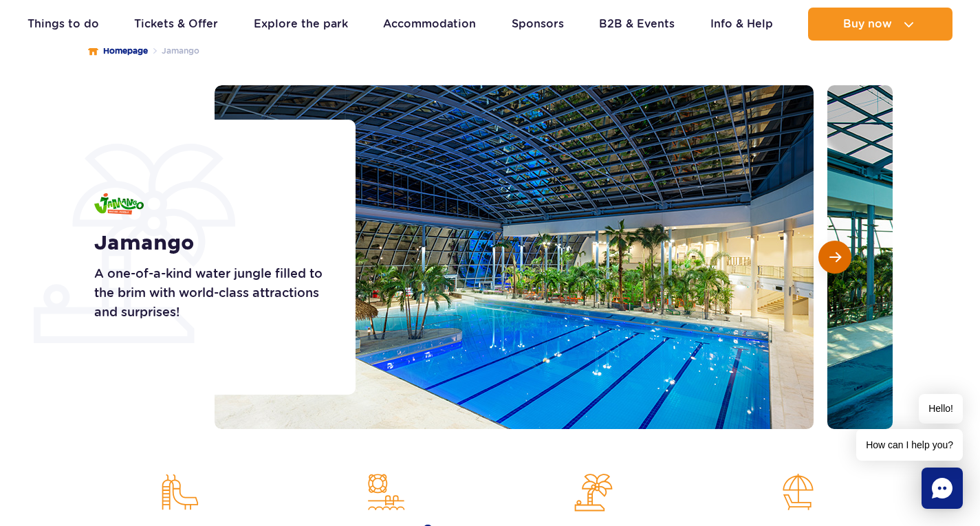
click at [839, 262] on span "Next slide" at bounding box center [835, 257] width 12 height 12
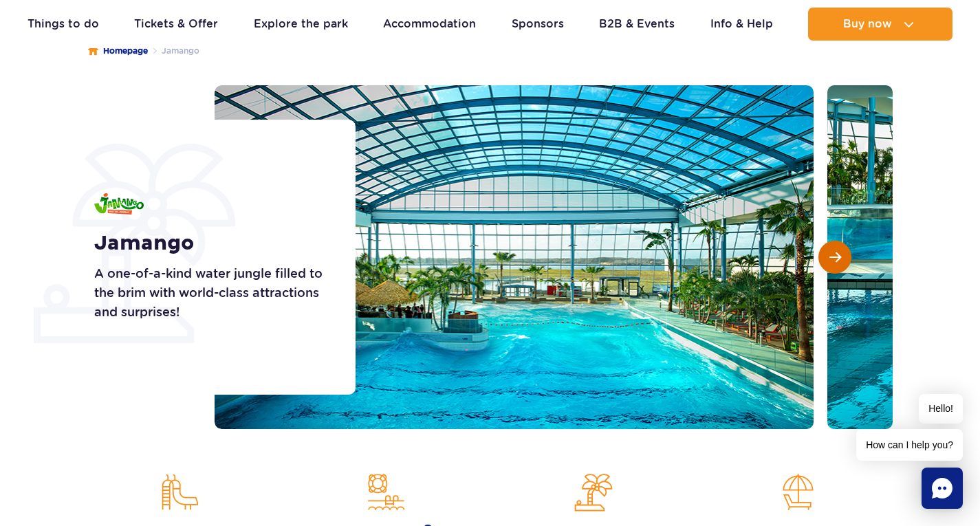
click at [839, 262] on span "Next slide" at bounding box center [835, 257] width 12 height 12
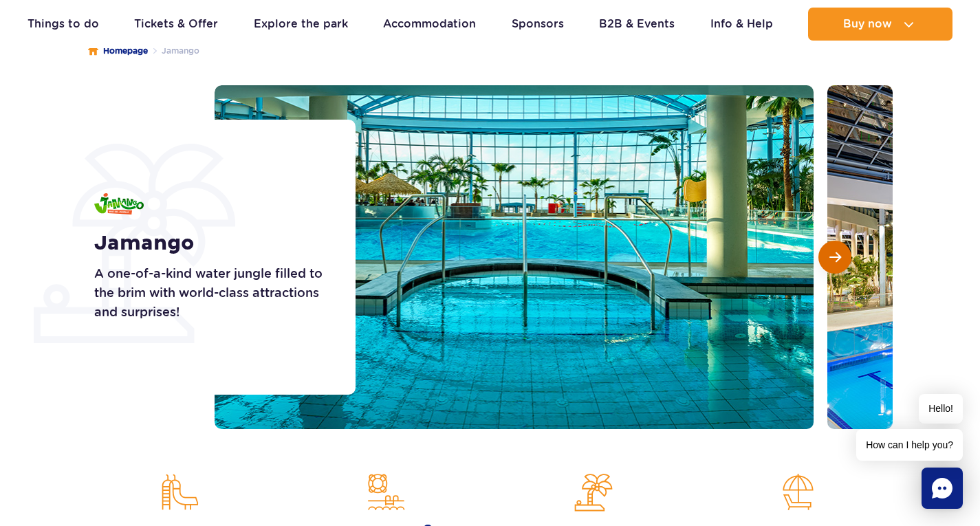
click at [839, 262] on span "Next slide" at bounding box center [835, 257] width 12 height 12
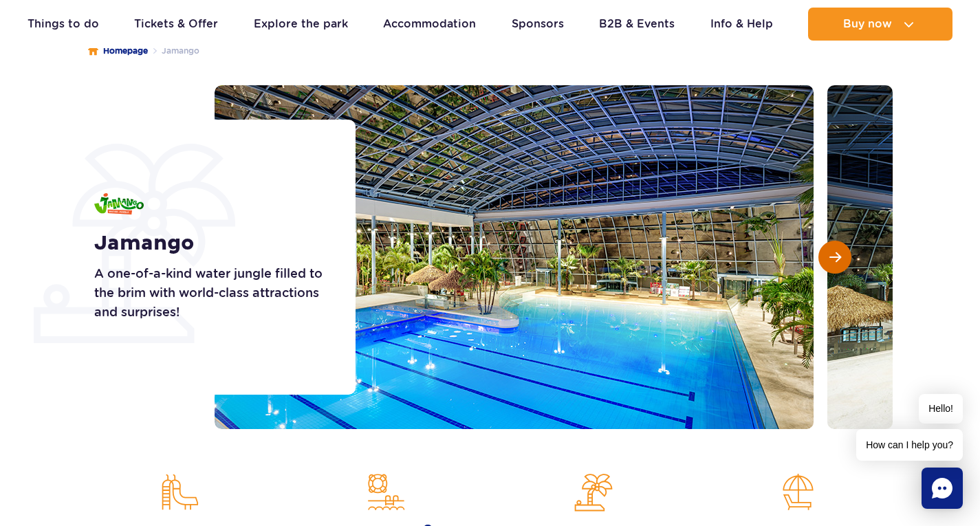
click at [839, 262] on span "Next slide" at bounding box center [835, 257] width 12 height 12
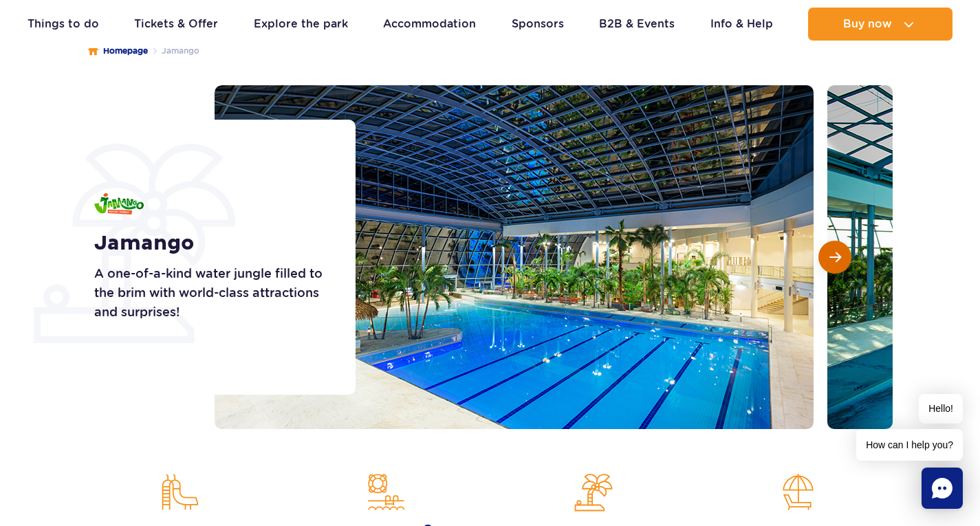
click at [839, 262] on span "Next slide" at bounding box center [835, 257] width 12 height 12
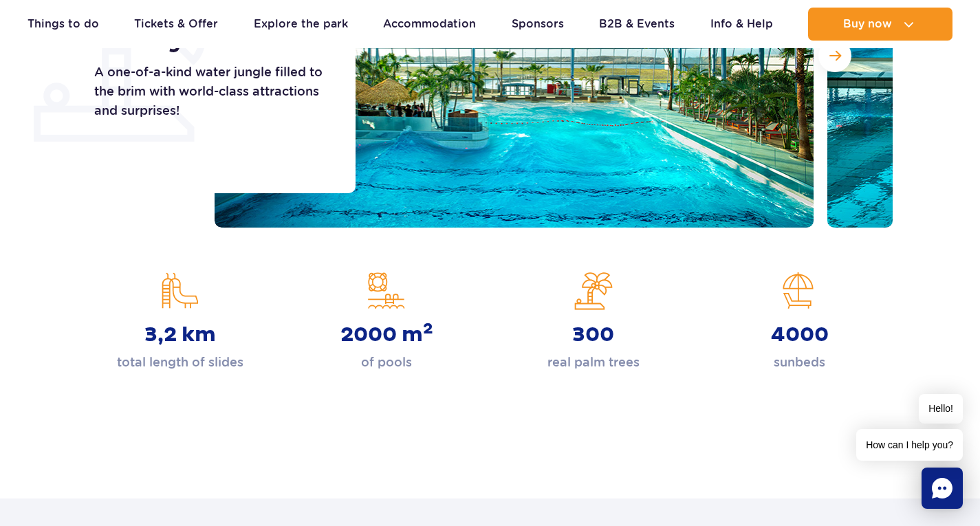
scroll to position [344, 0]
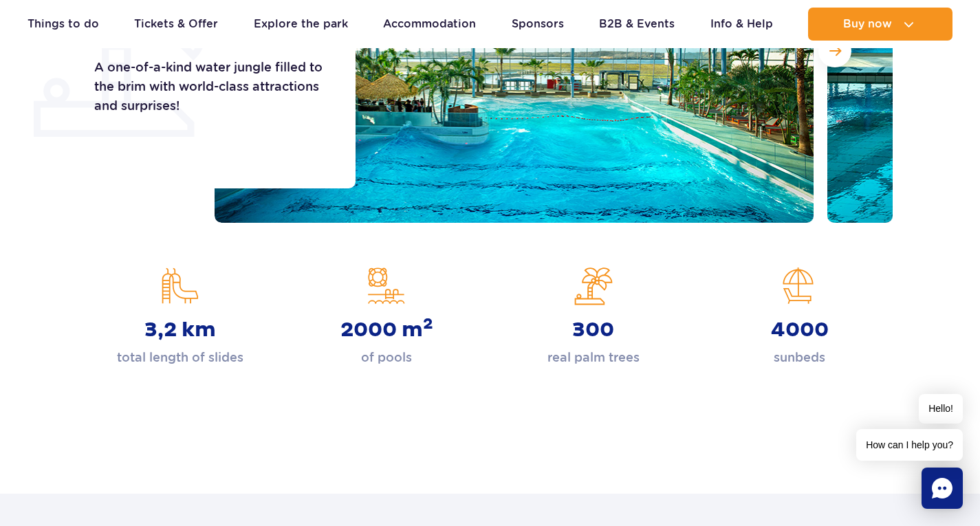
click at [188, 276] on div "3,2 km total length of slides" at bounding box center [180, 317] width 186 height 100
click at [184, 282] on div "3,2 km total length of slides" at bounding box center [180, 317] width 186 height 100
click at [371, 284] on div "2000 m 2 of pools" at bounding box center [387, 317] width 186 height 100
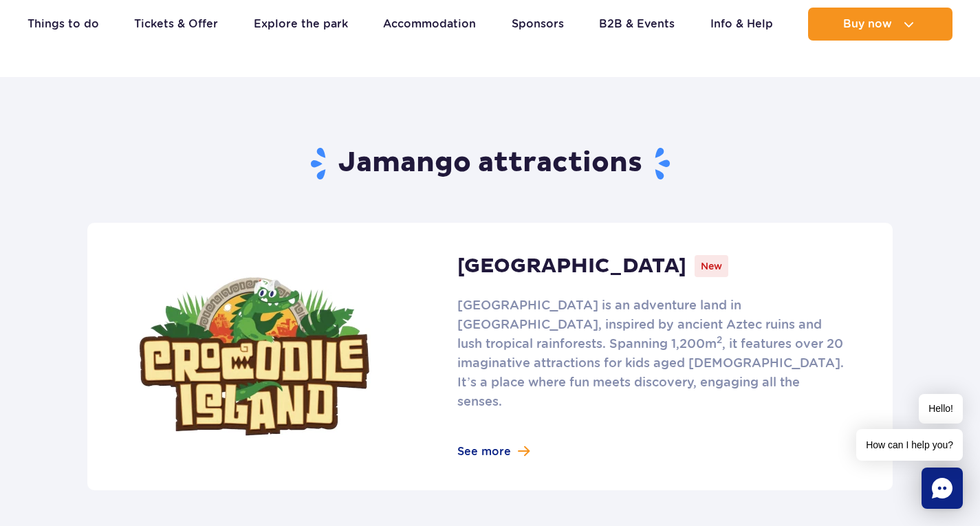
scroll to position [963, 0]
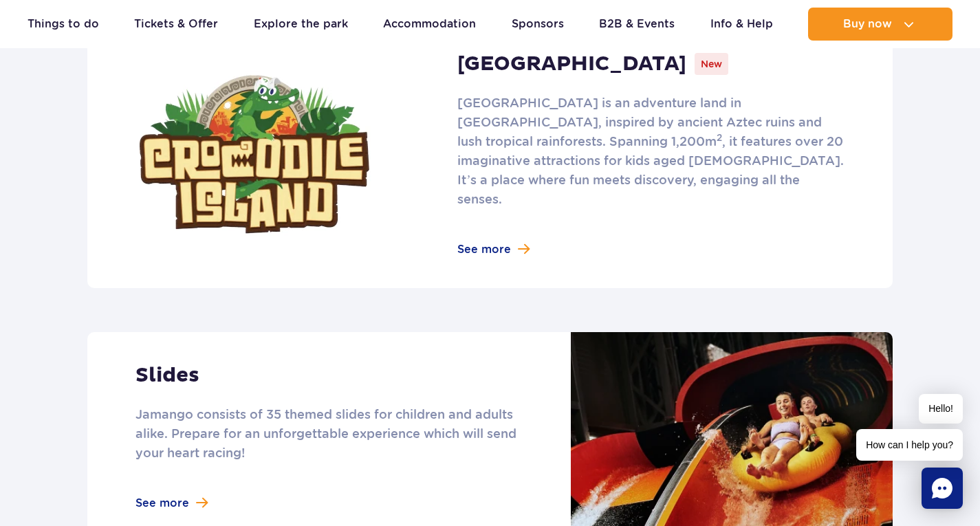
click at [513, 227] on link at bounding box center [489, 155] width 805 height 268
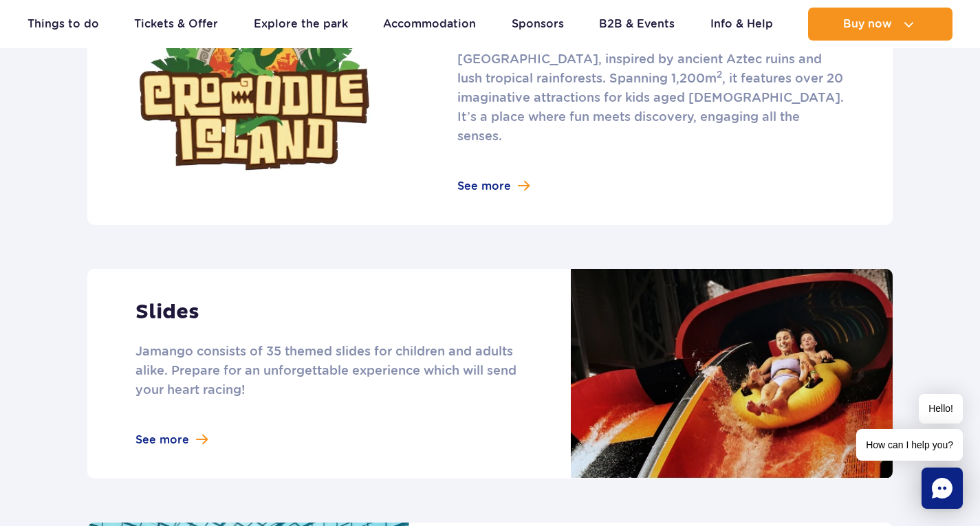
scroll to position [1169, 0]
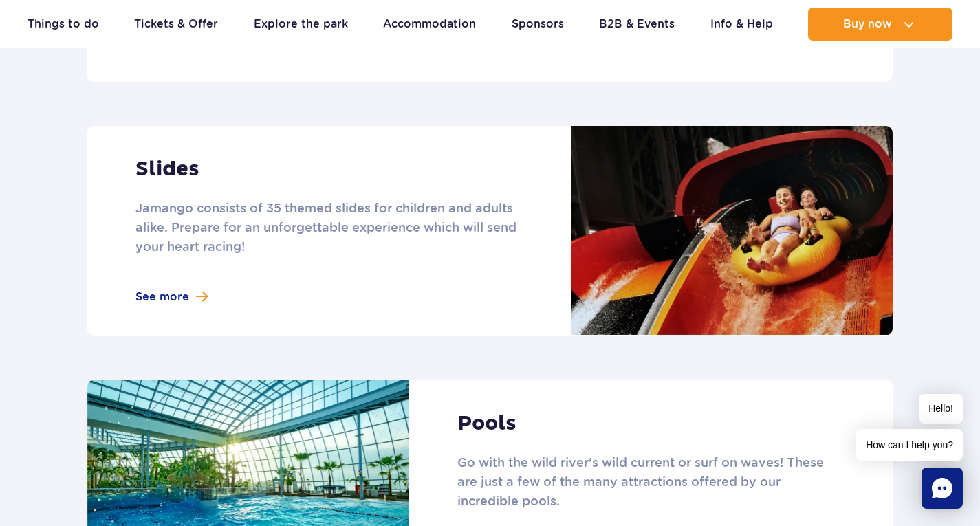
click at [164, 266] on link at bounding box center [489, 231] width 805 height 210
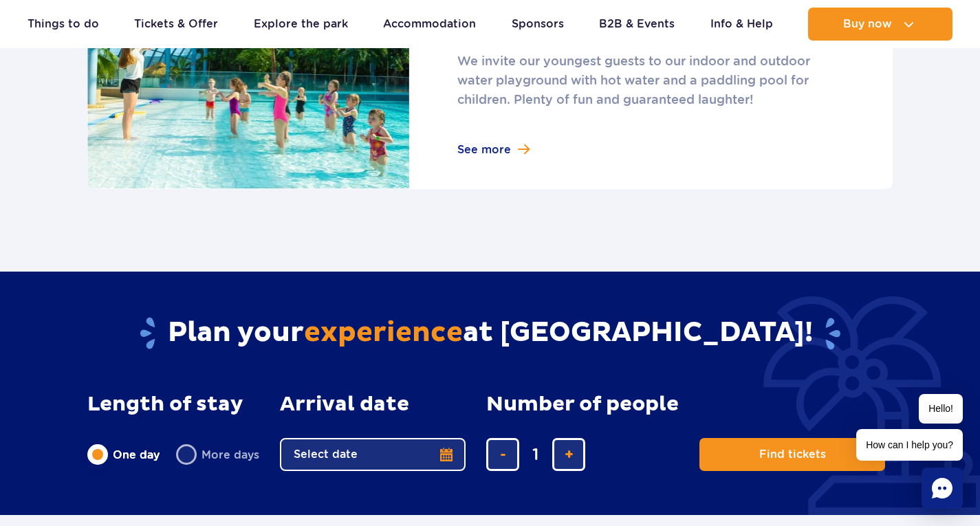
scroll to position [1926, 0]
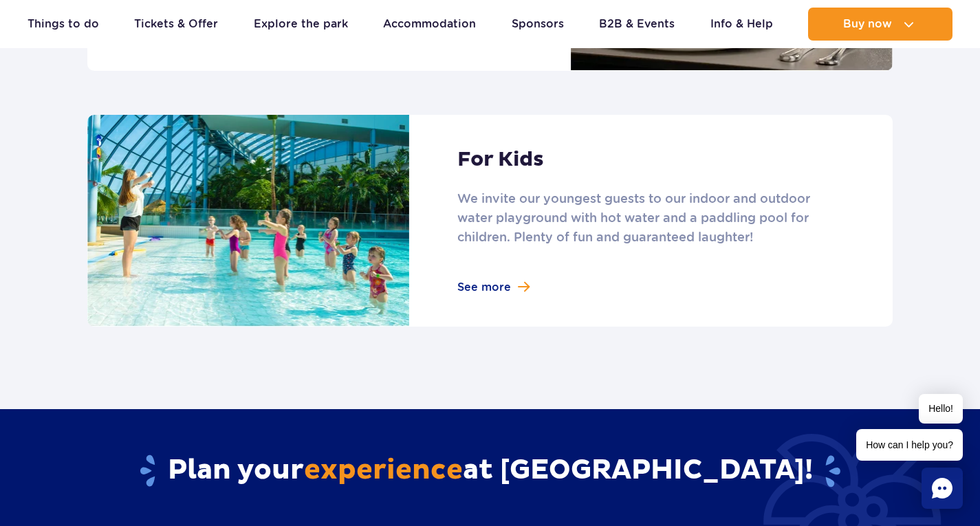
click at [479, 278] on link at bounding box center [489, 221] width 805 height 212
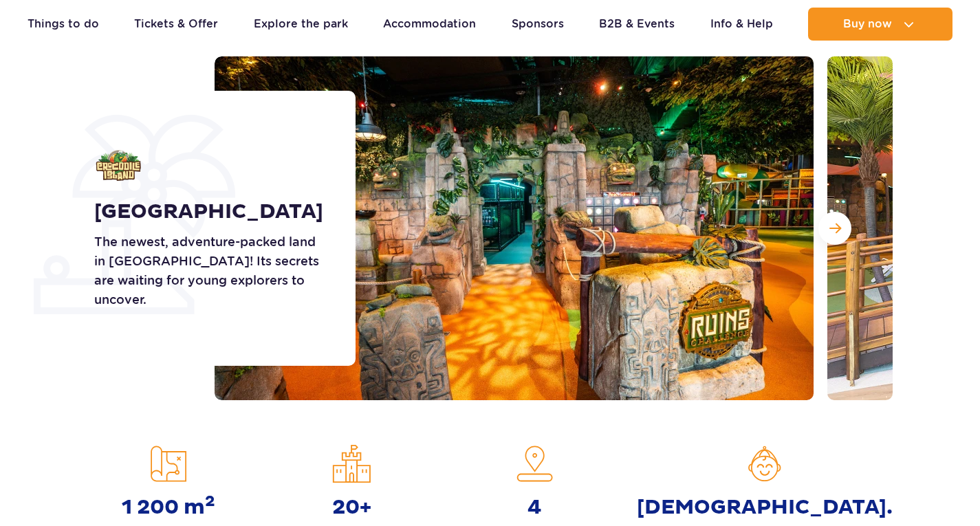
scroll to position [206, 0]
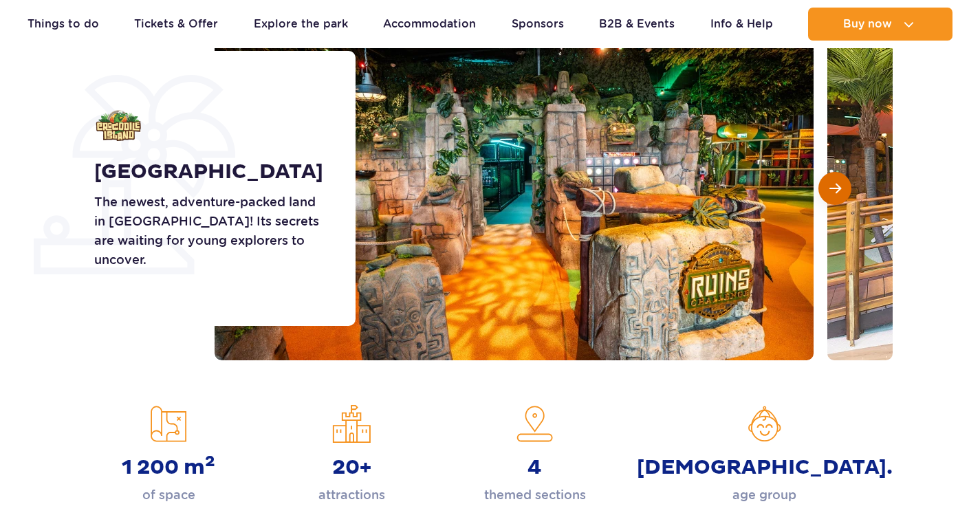
click at [833, 196] on button "Next slide" at bounding box center [834, 188] width 33 height 33
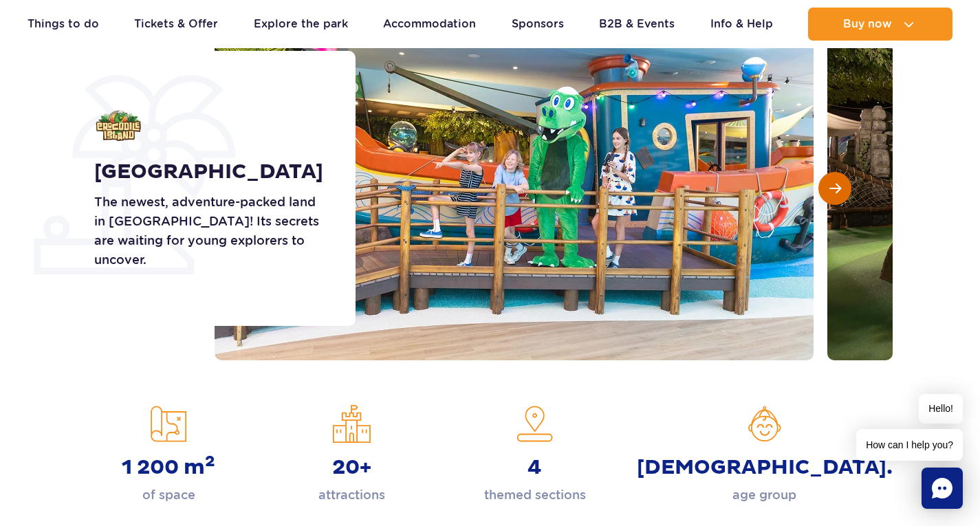
click at [833, 196] on button "Next slide" at bounding box center [834, 188] width 33 height 33
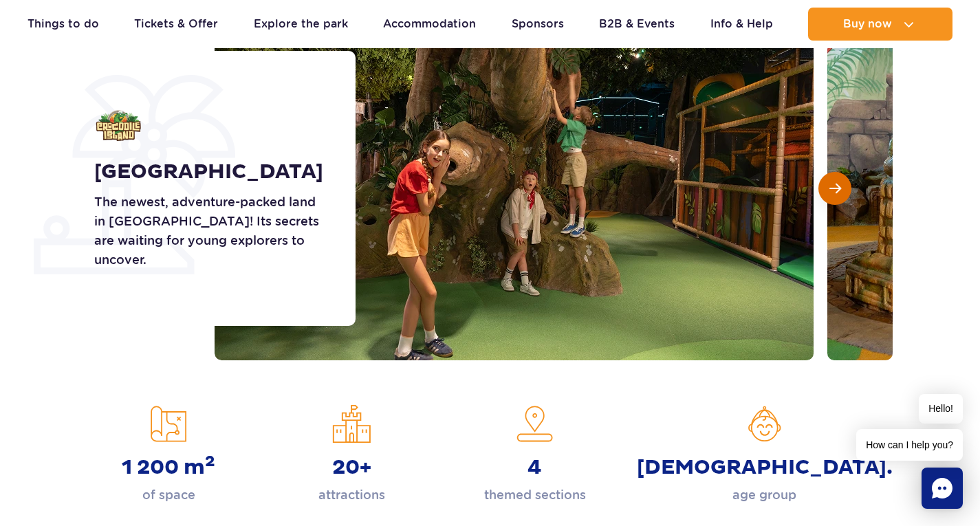
click at [833, 196] on button "Next slide" at bounding box center [834, 188] width 33 height 33
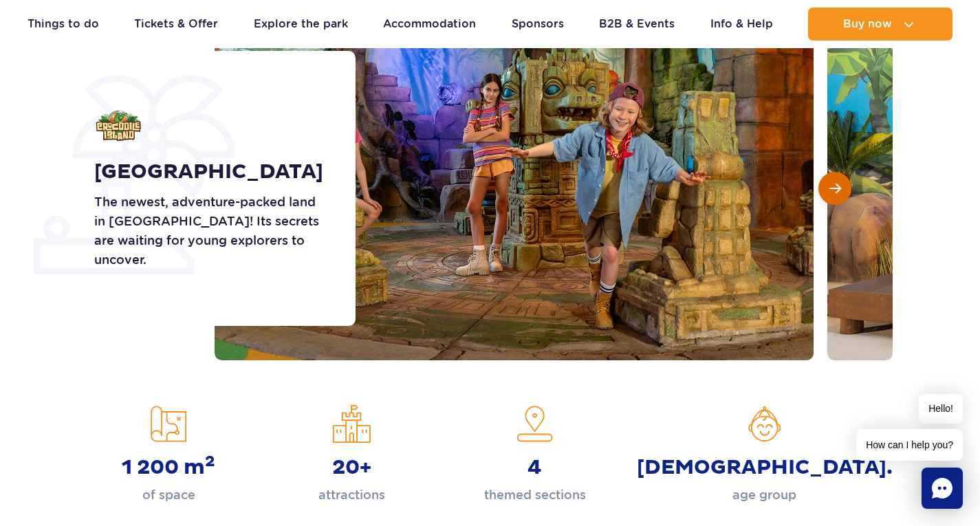
click at [833, 196] on button "Next slide" at bounding box center [834, 188] width 33 height 33
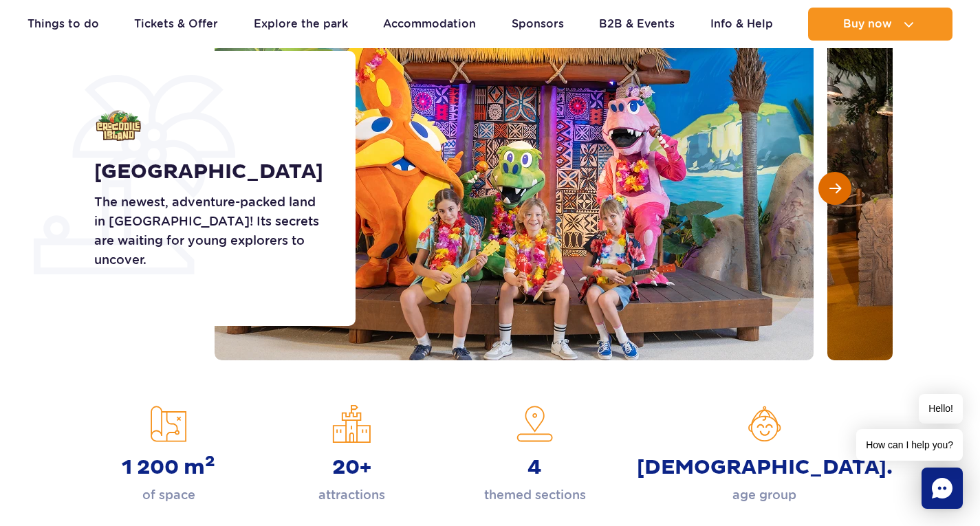
click at [833, 196] on button "Next slide" at bounding box center [834, 188] width 33 height 33
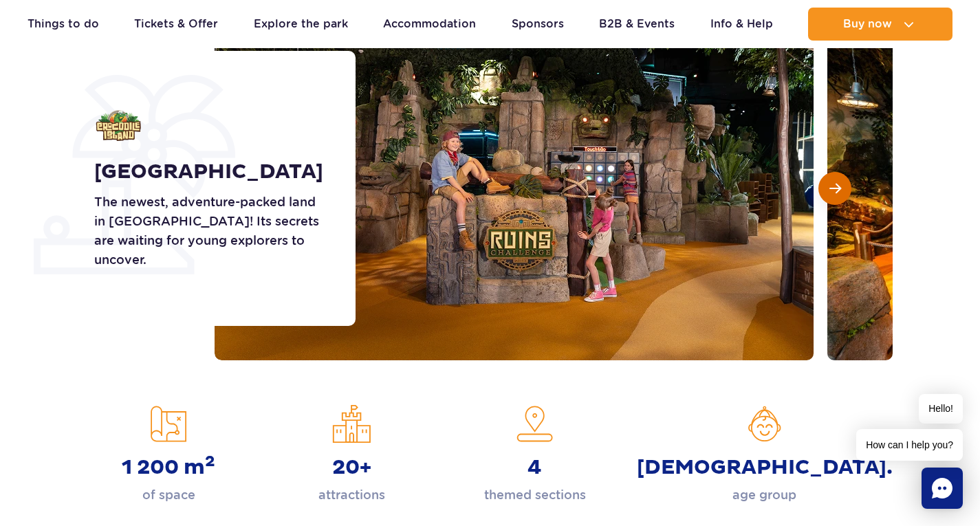
click at [833, 196] on button "Next slide" at bounding box center [834, 188] width 33 height 33
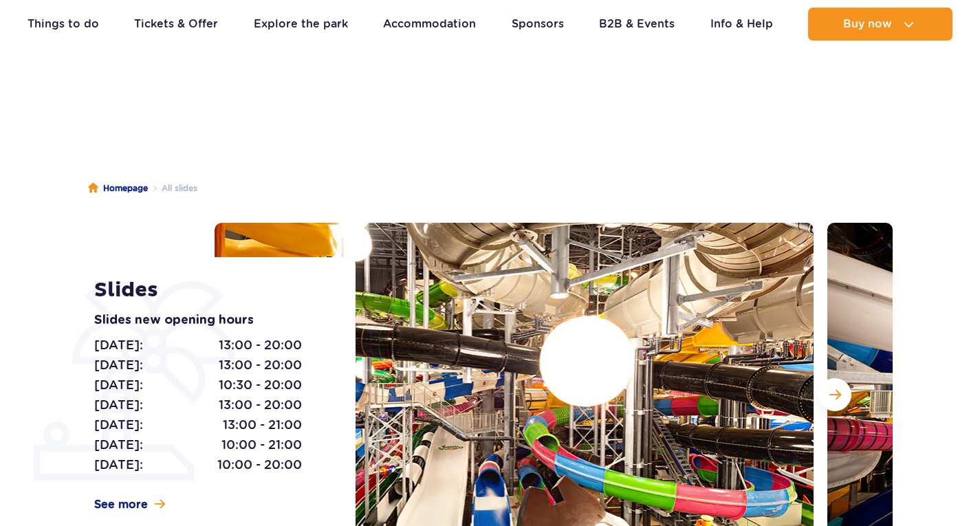
scroll to position [206, 0]
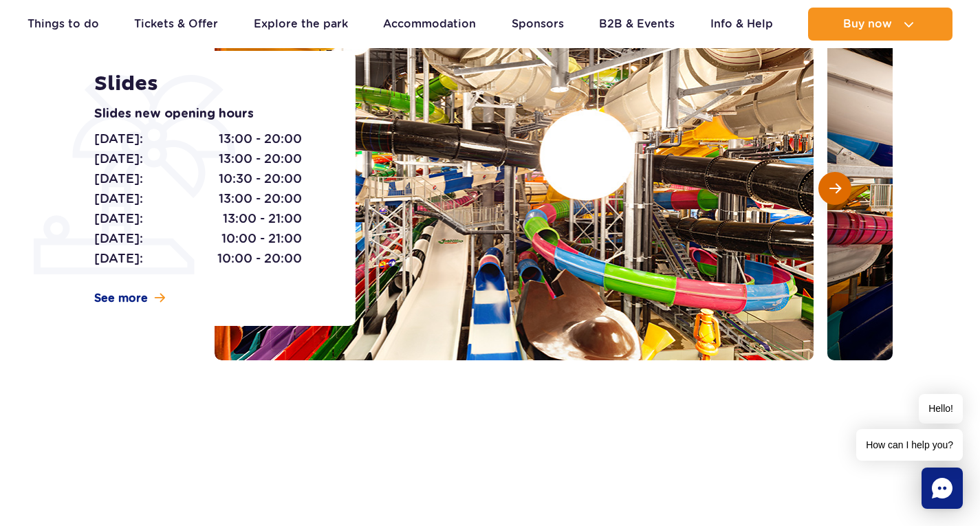
click at [841, 186] on button "Next slide" at bounding box center [834, 188] width 33 height 33
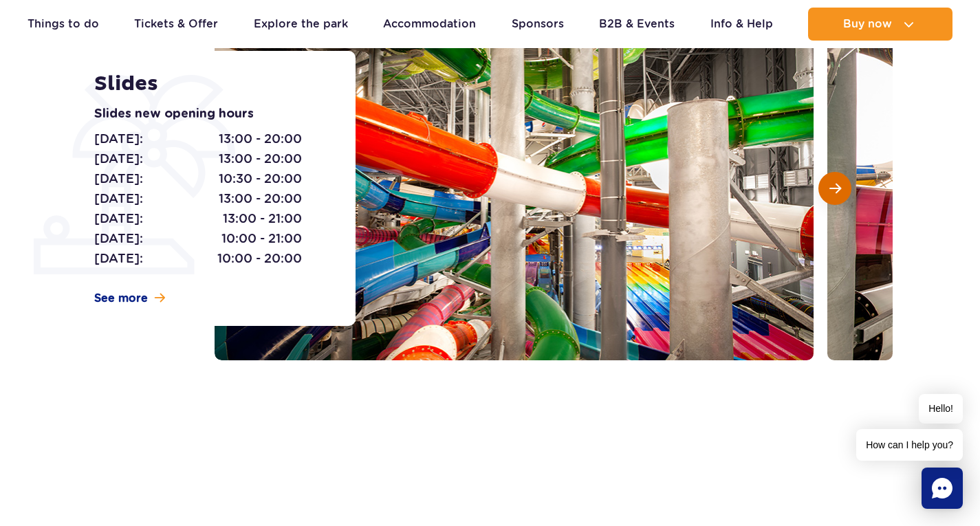
click at [841, 186] on button "Next slide" at bounding box center [834, 188] width 33 height 33
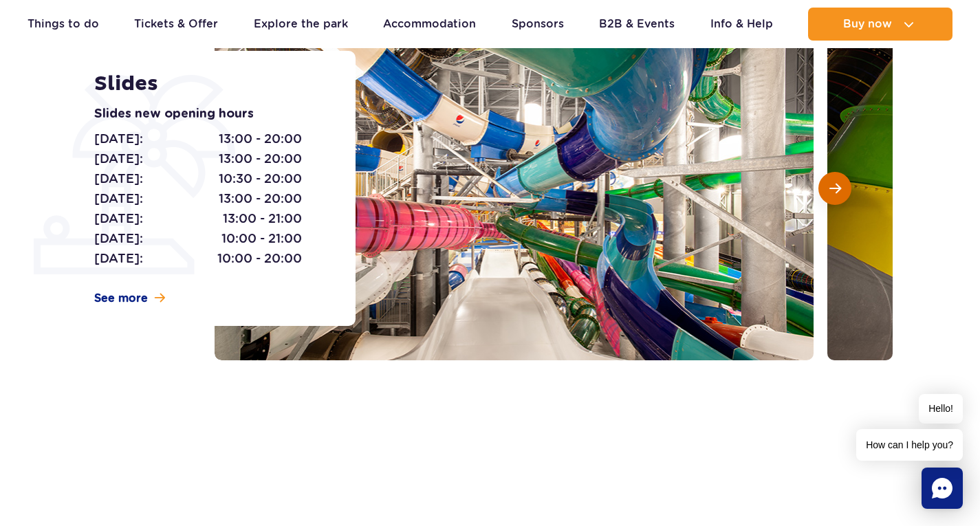
click at [841, 186] on button "Next slide" at bounding box center [834, 188] width 33 height 33
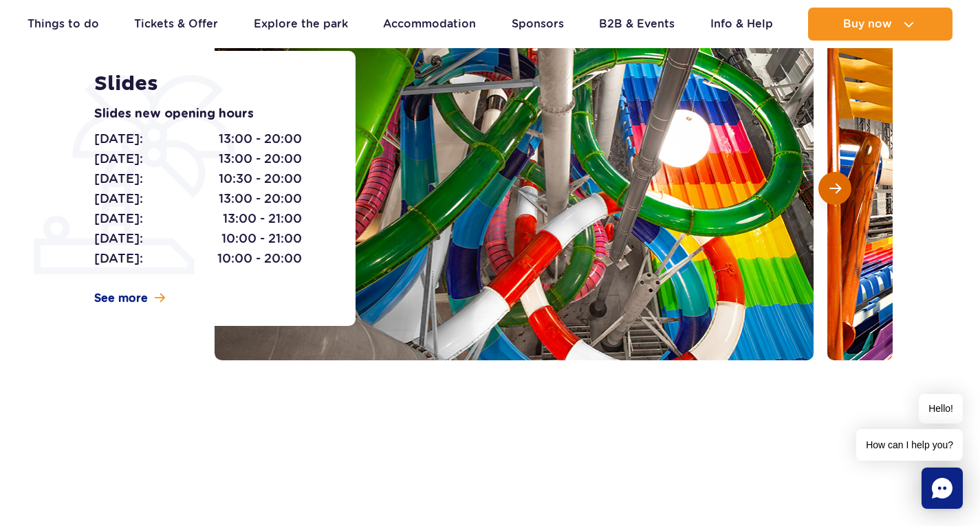
click at [841, 186] on button "Next slide" at bounding box center [834, 188] width 33 height 33
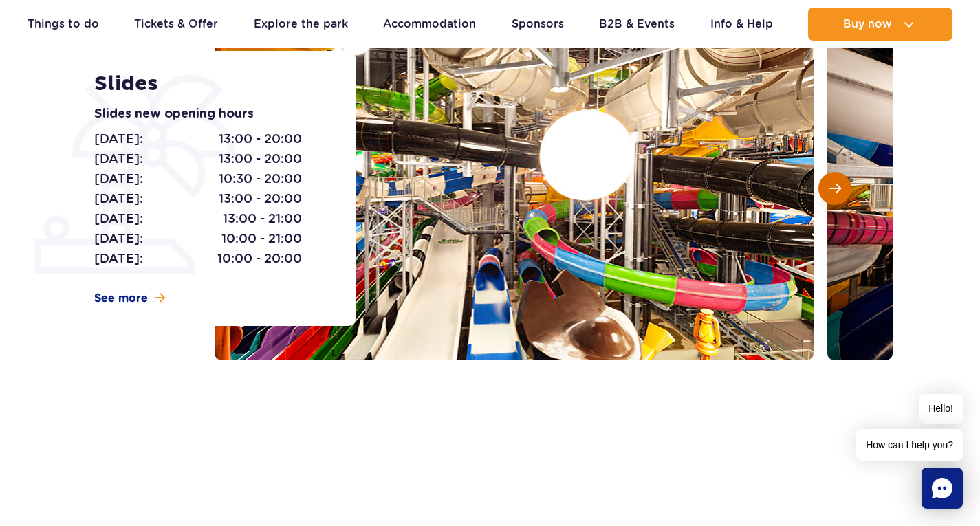
click at [841, 186] on button "Next slide" at bounding box center [834, 188] width 33 height 33
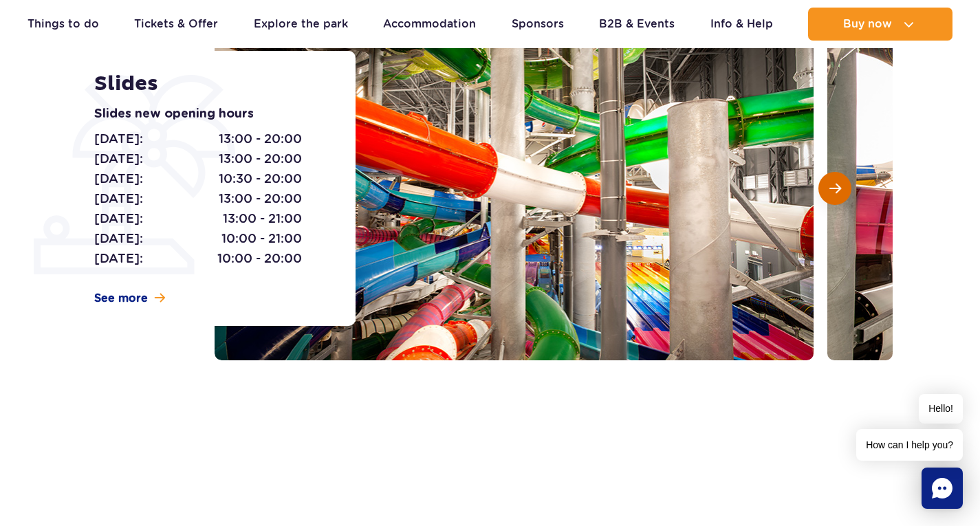
click at [841, 186] on button "Next slide" at bounding box center [834, 188] width 33 height 33
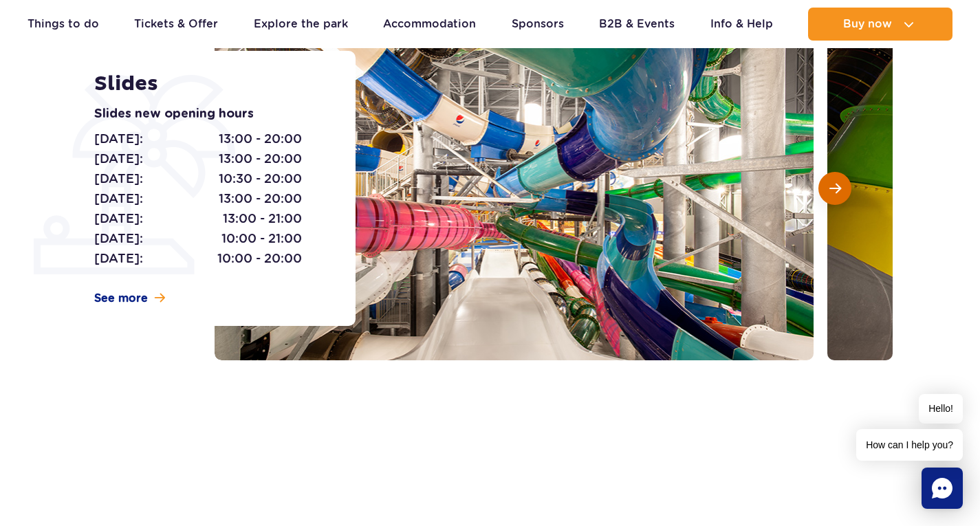
click at [841, 186] on button "Next slide" at bounding box center [834, 188] width 33 height 33
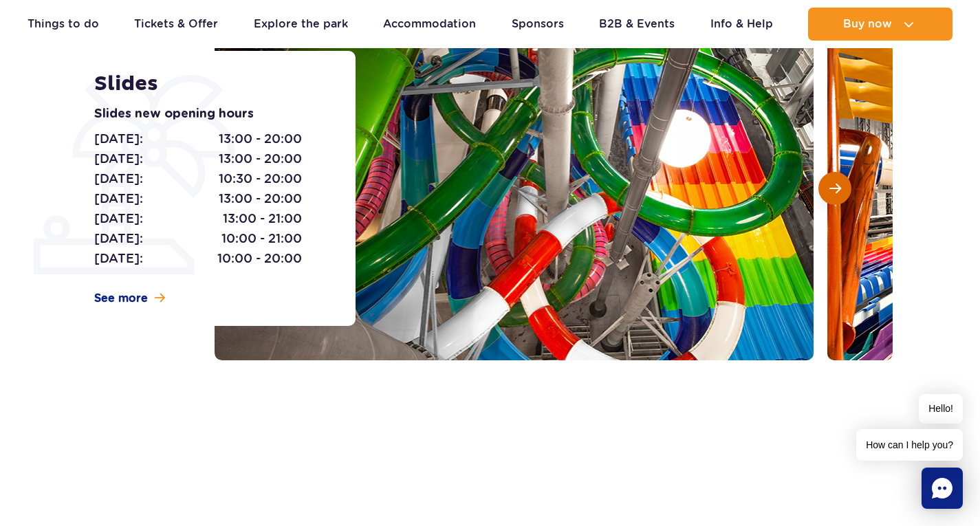
click at [841, 186] on button "Next slide" at bounding box center [834, 188] width 33 height 33
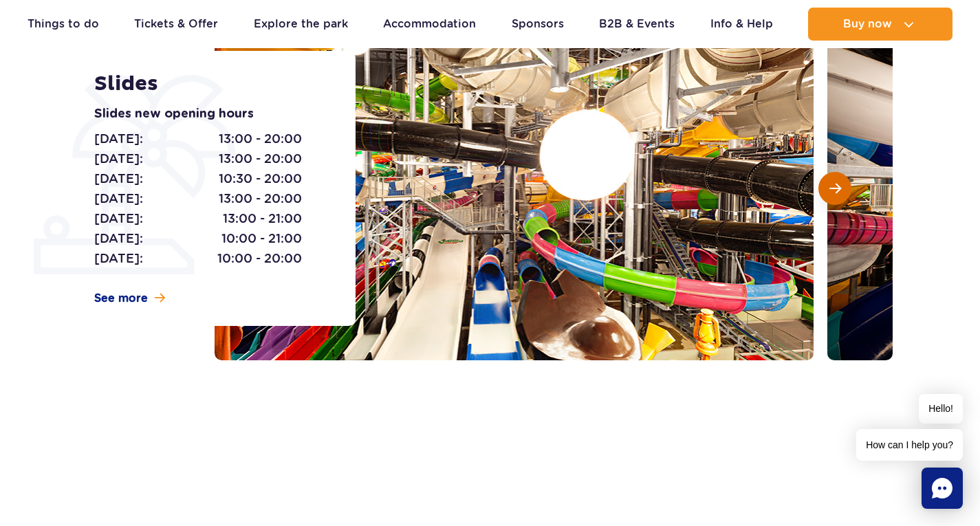
click at [841, 186] on button "Next slide" at bounding box center [834, 188] width 33 height 33
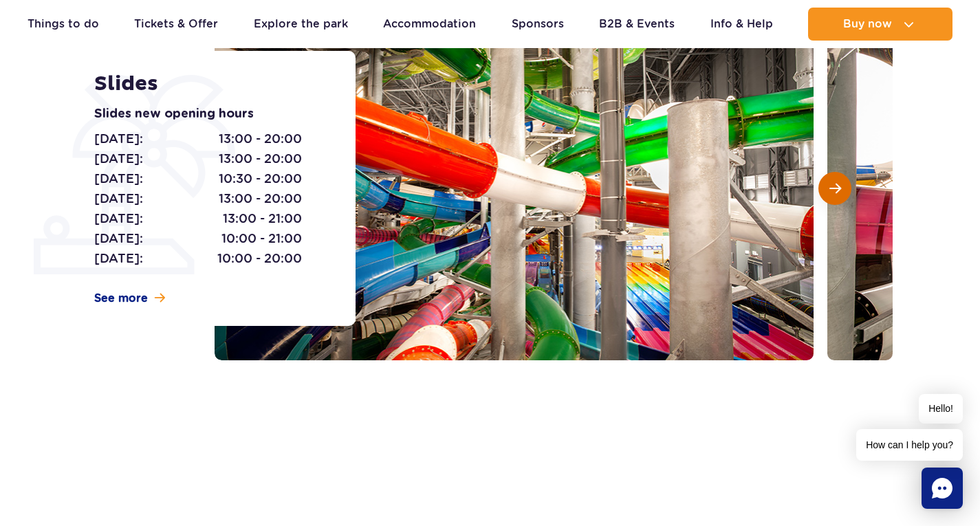
click at [841, 186] on button "Next slide" at bounding box center [834, 188] width 33 height 33
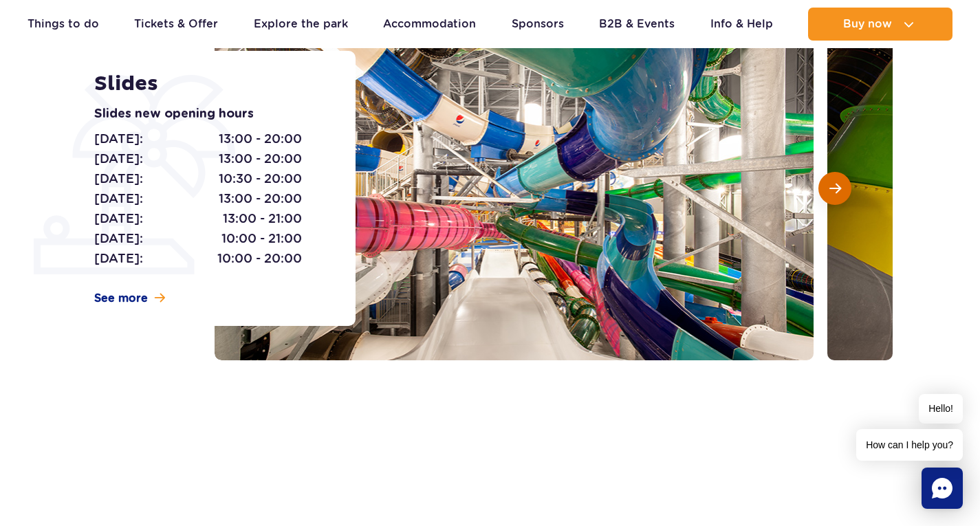
click at [841, 186] on button "Next slide" at bounding box center [834, 188] width 33 height 33
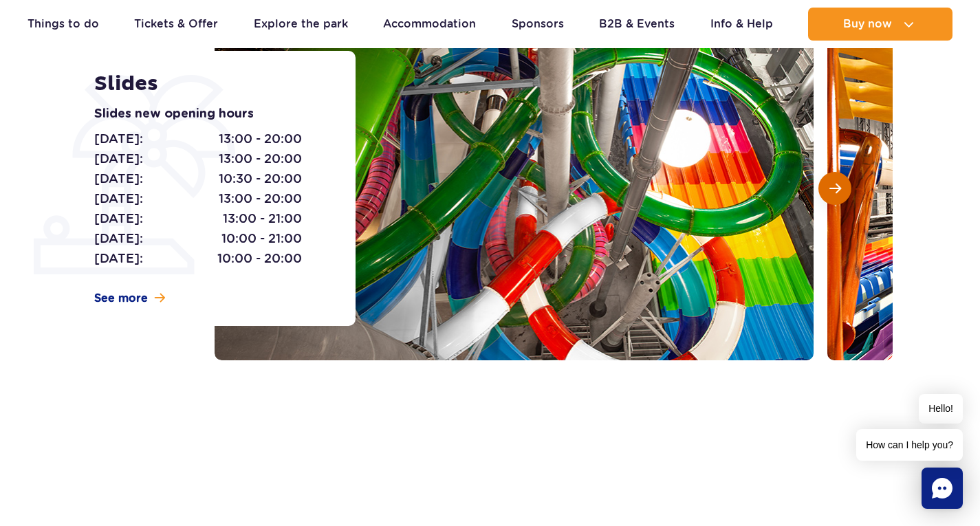
click at [841, 186] on button "Next slide" at bounding box center [834, 188] width 33 height 33
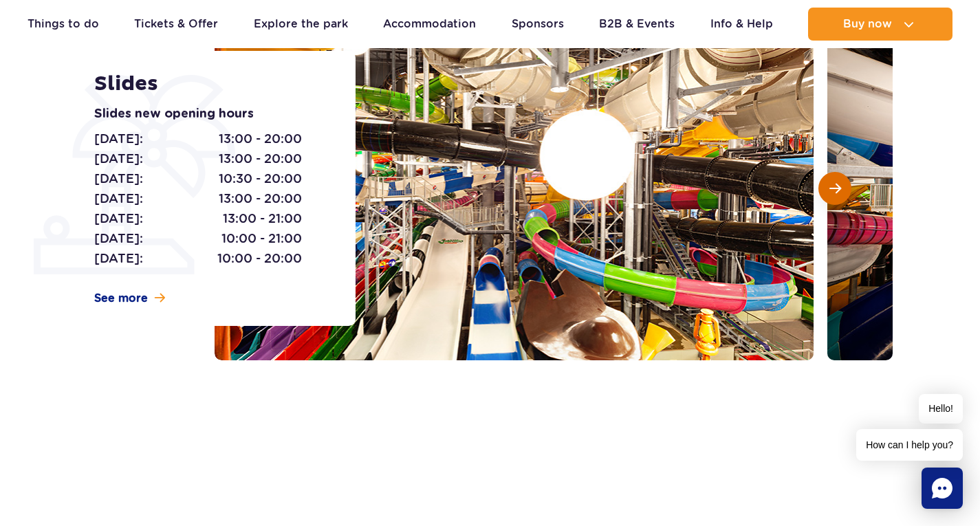
click at [841, 186] on button "Next slide" at bounding box center [834, 188] width 33 height 33
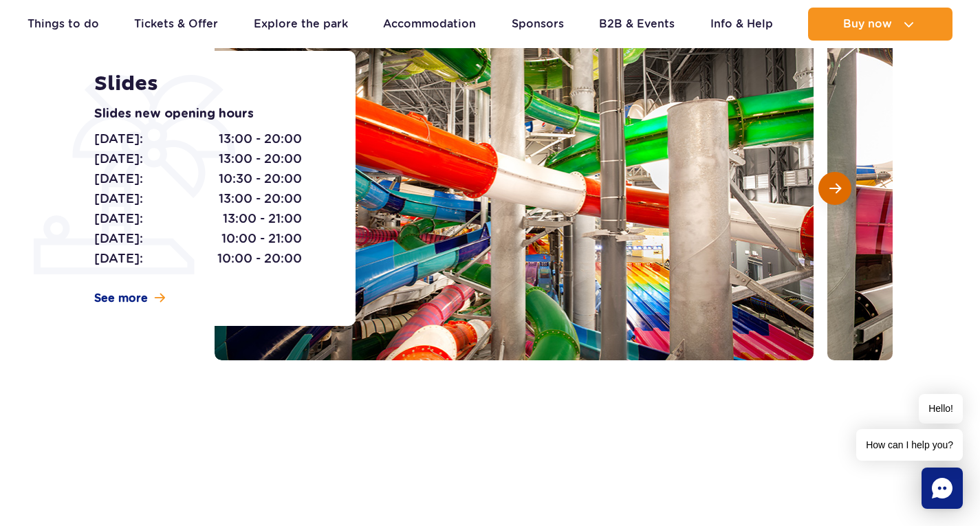
click at [841, 186] on button "Next slide" at bounding box center [834, 188] width 33 height 33
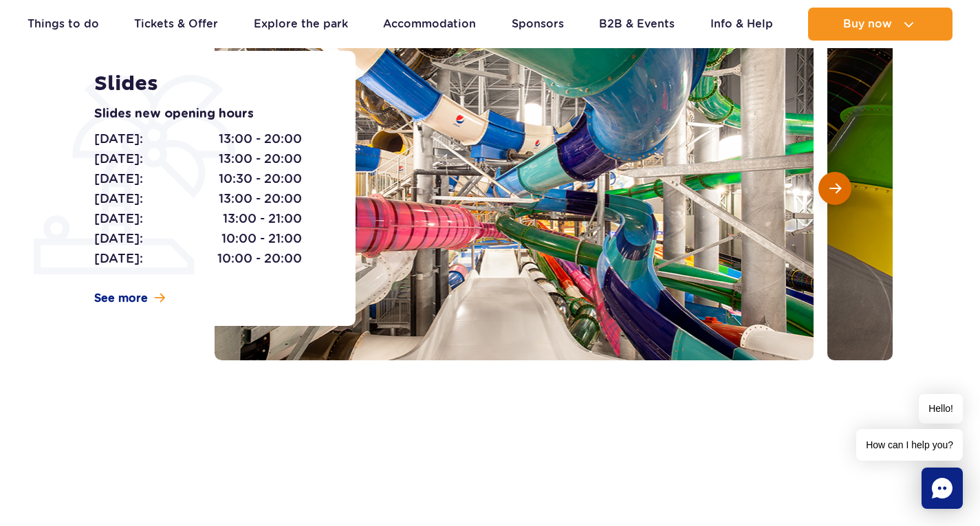
click at [841, 186] on button "Next slide" at bounding box center [834, 188] width 33 height 33
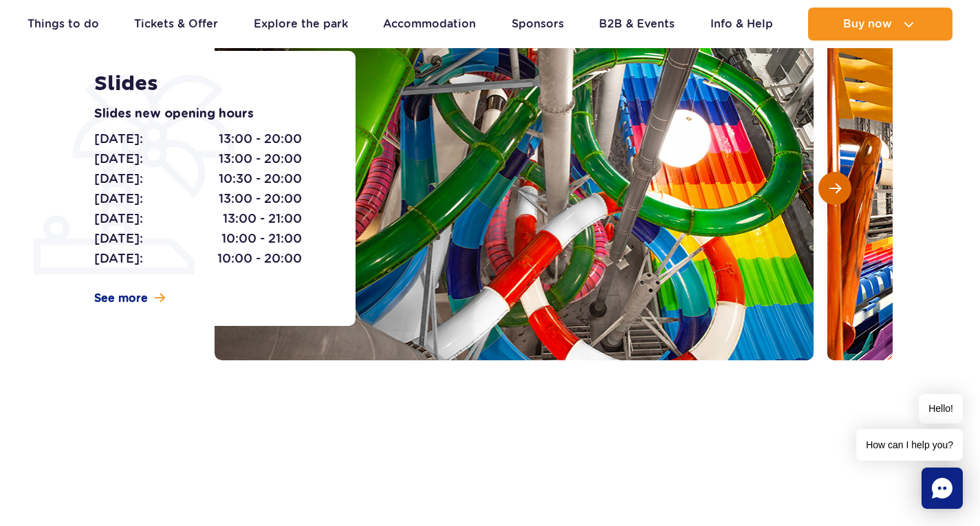
click at [841, 186] on button "Next slide" at bounding box center [834, 188] width 33 height 33
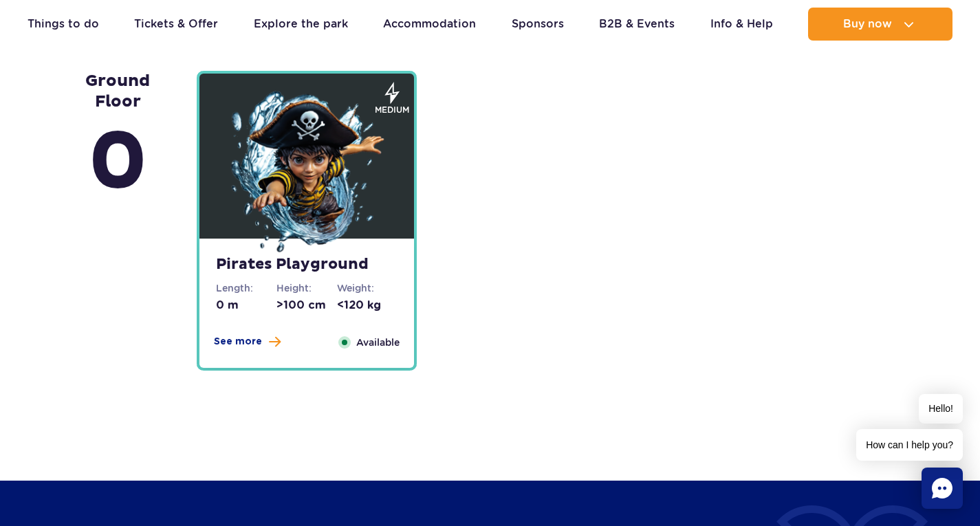
scroll to position [3507, 0]
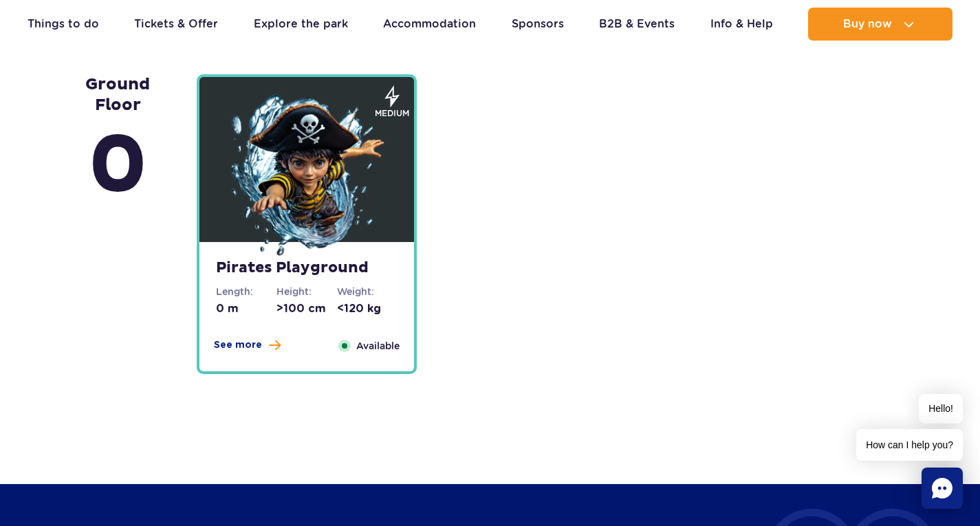
click at [291, 165] on img at bounding box center [306, 176] width 165 height 165
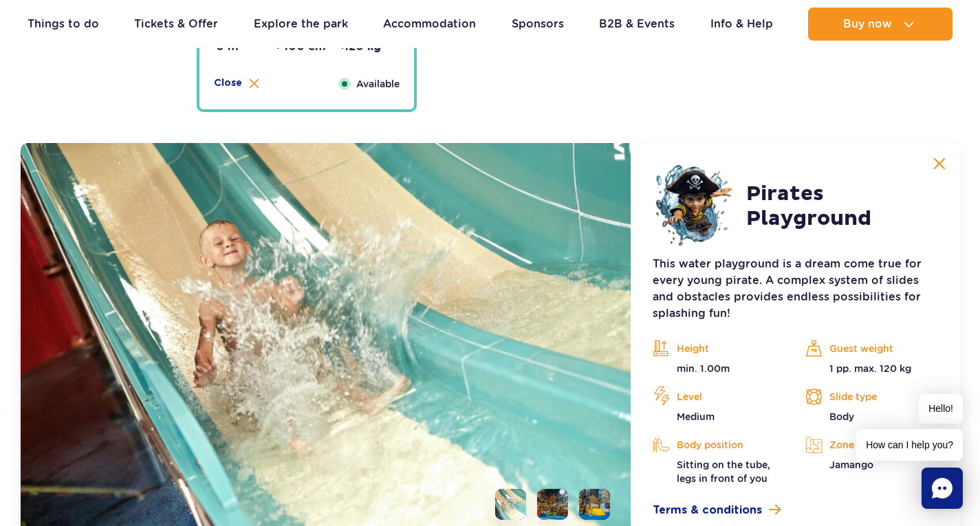
scroll to position [3830, 0]
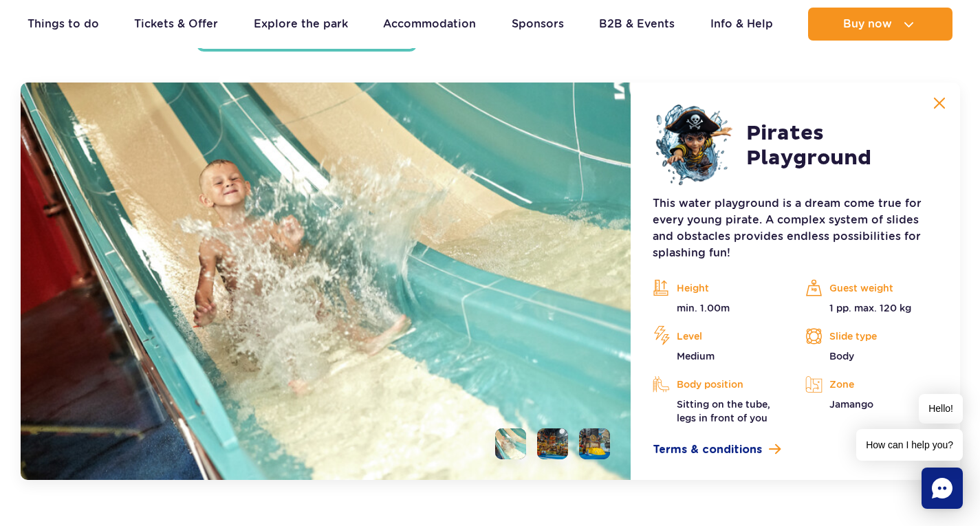
click at [557, 437] on li at bounding box center [552, 443] width 31 height 31
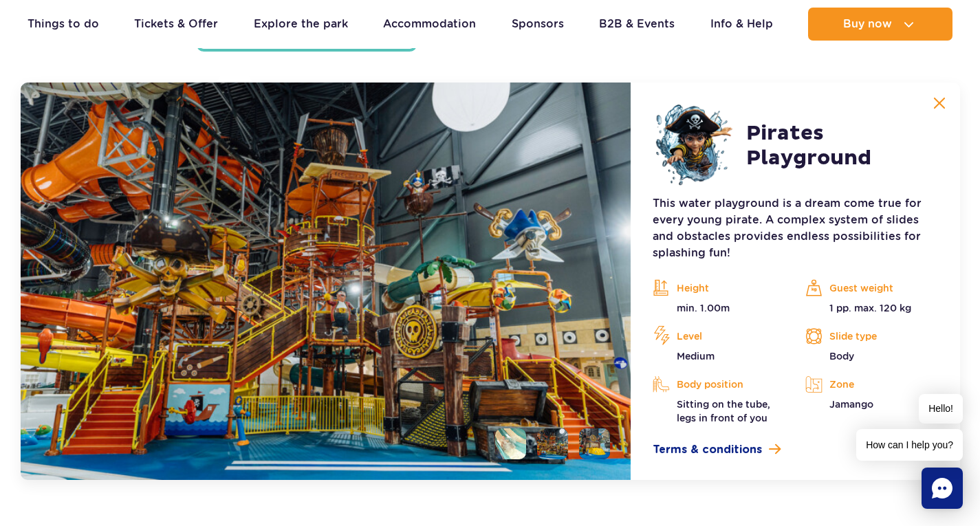
click at [596, 441] on li at bounding box center [594, 443] width 31 height 31
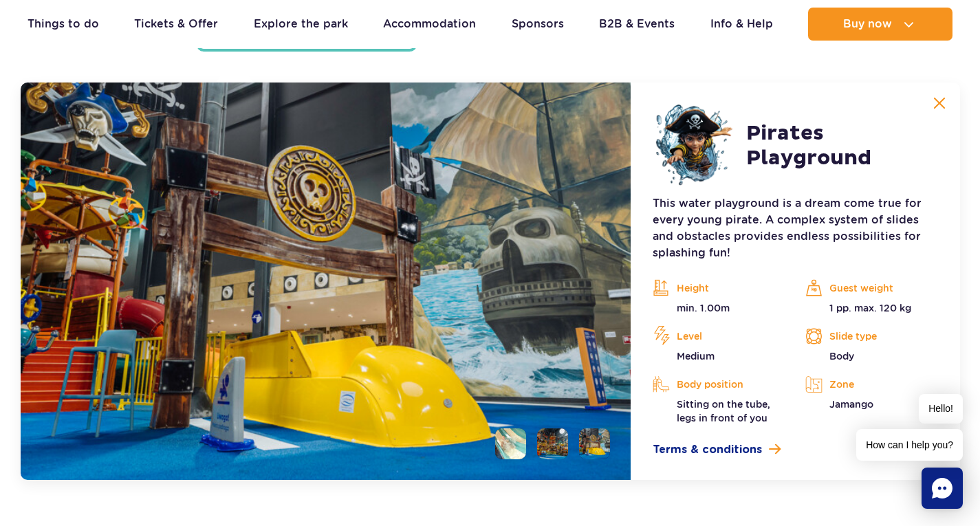
click at [561, 447] on li at bounding box center [552, 443] width 31 height 31
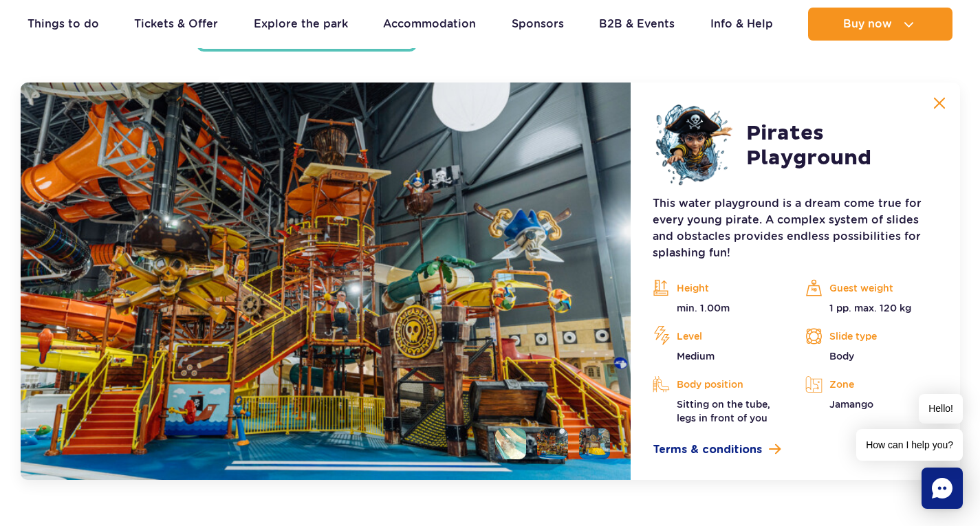
click at [511, 432] on li at bounding box center [510, 443] width 31 height 31
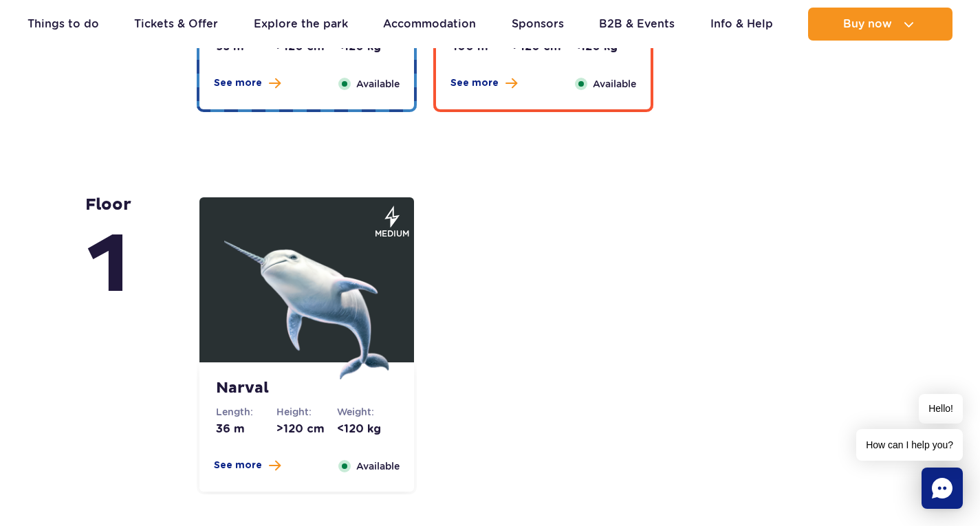
click at [285, 283] on img at bounding box center [306, 297] width 165 height 165
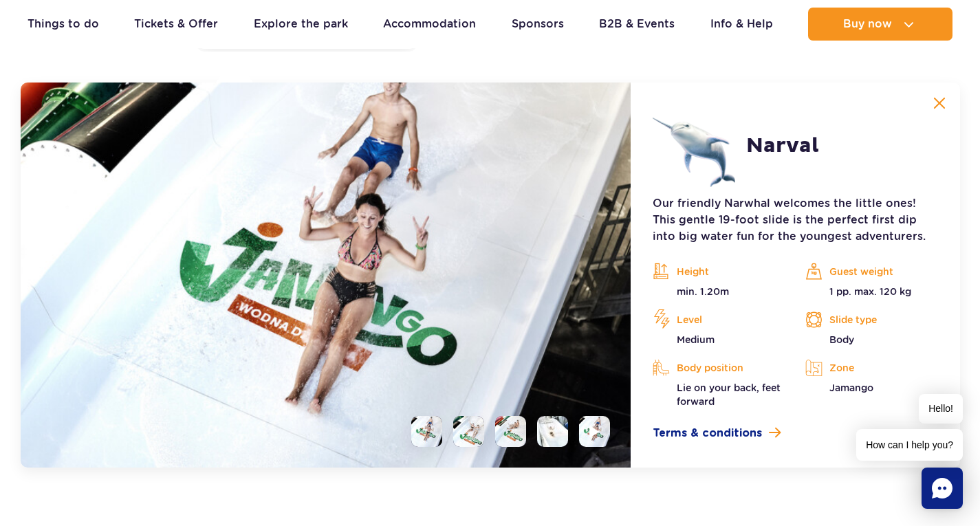
scroll to position [3448, 0]
click at [479, 426] on li at bounding box center [468, 431] width 31 height 31
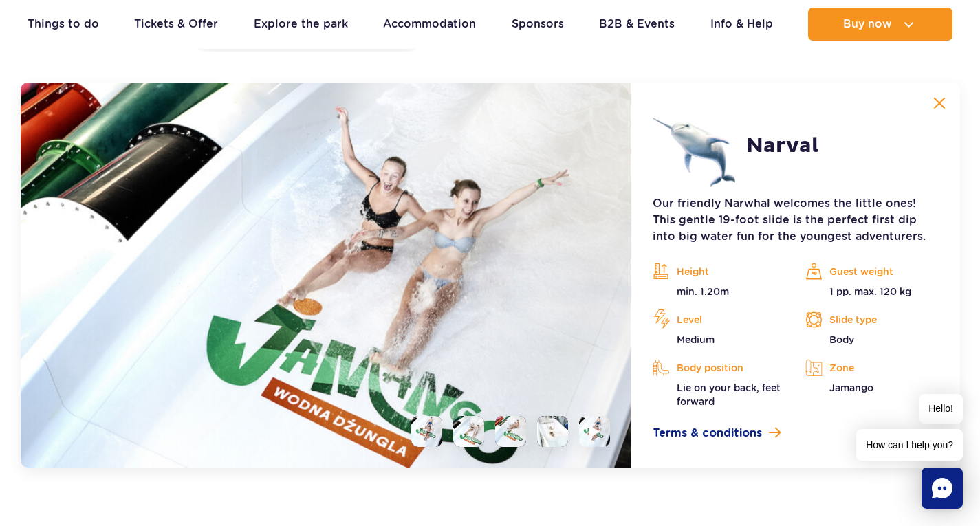
click at [517, 428] on li at bounding box center [510, 431] width 31 height 31
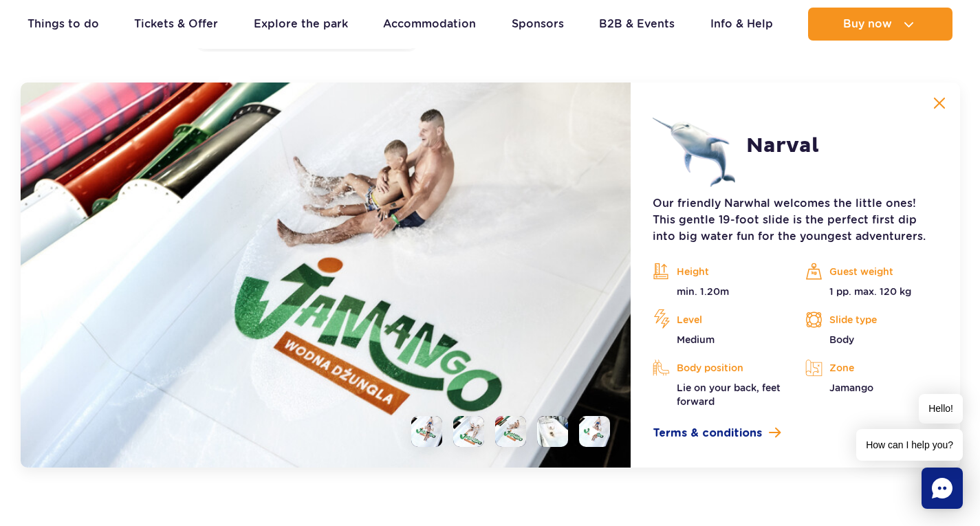
click at [559, 431] on li at bounding box center [552, 431] width 31 height 31
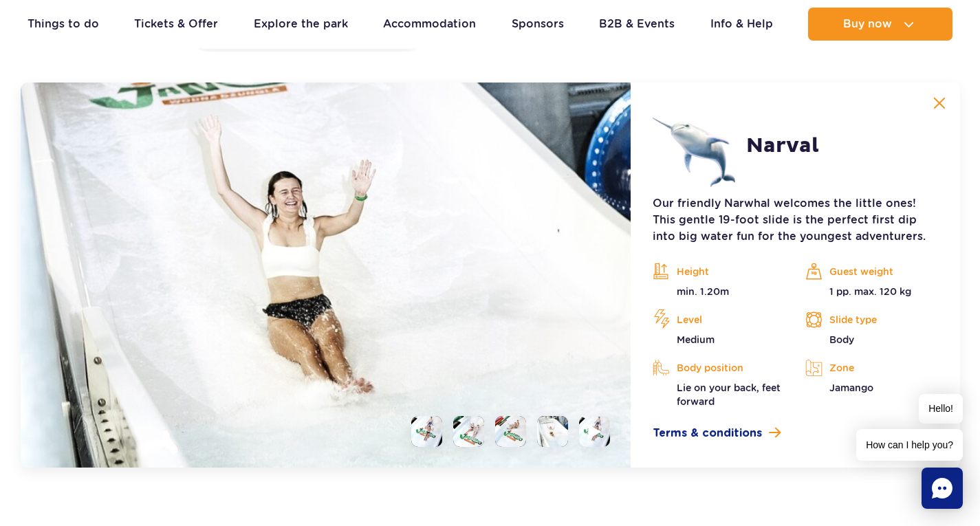
click at [585, 427] on li at bounding box center [594, 431] width 31 height 31
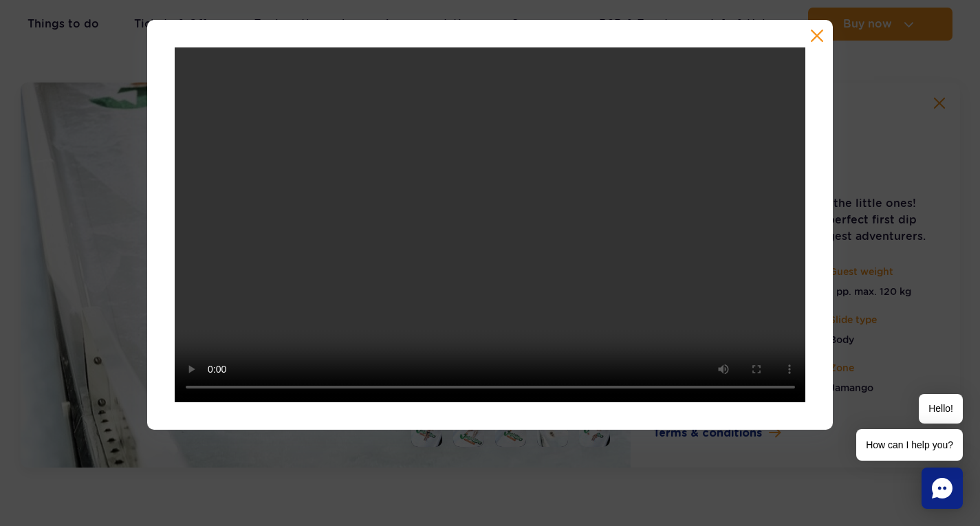
click at [823, 36] on button "button" at bounding box center [817, 36] width 14 height 14
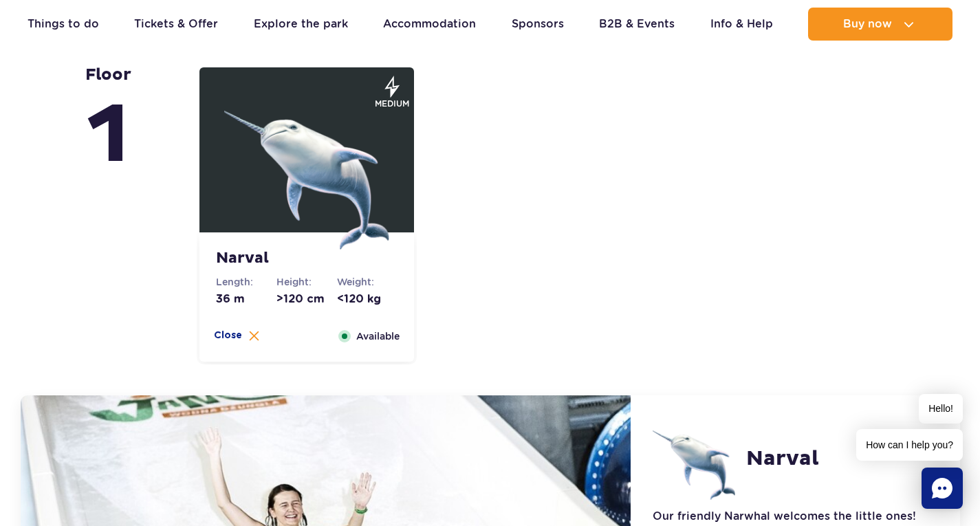
scroll to position [3104, 0]
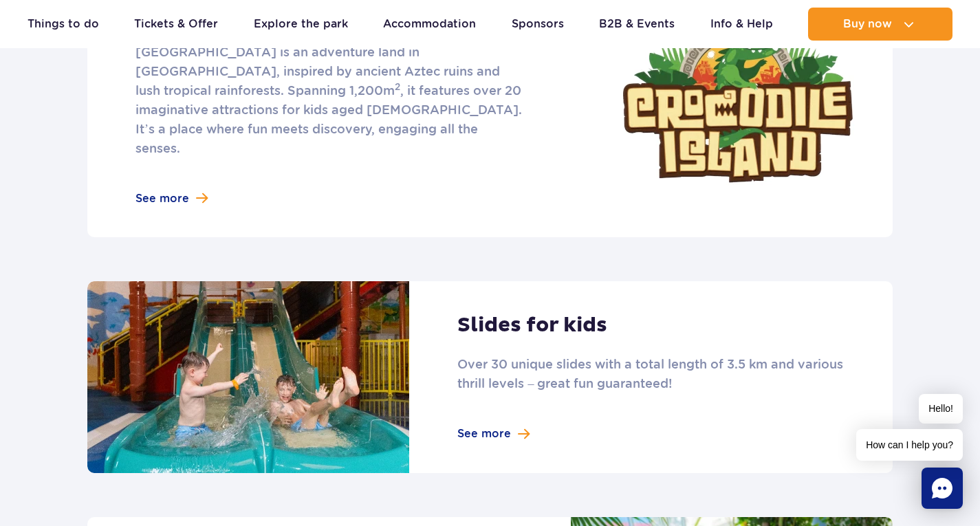
scroll to position [825, 0]
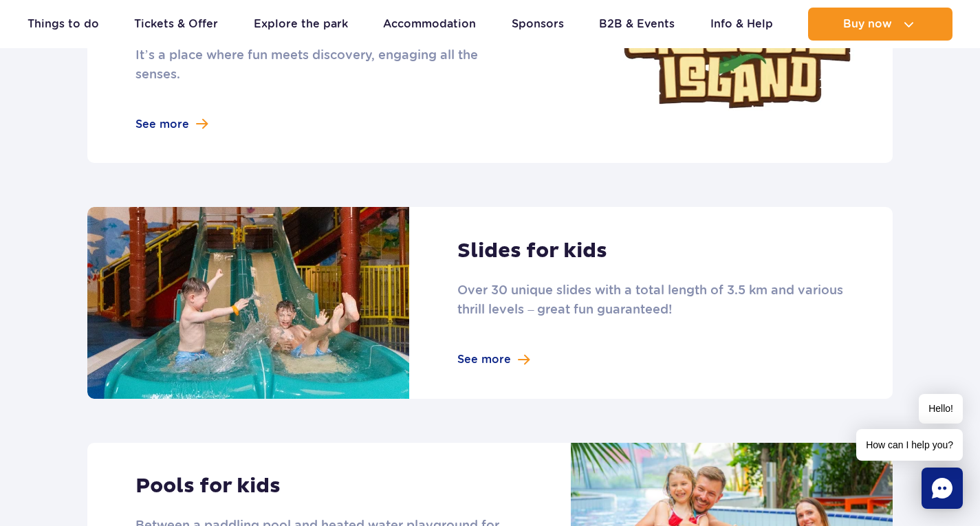
click at [503, 341] on link at bounding box center [489, 303] width 805 height 192
click at [503, 347] on link at bounding box center [489, 303] width 805 height 192
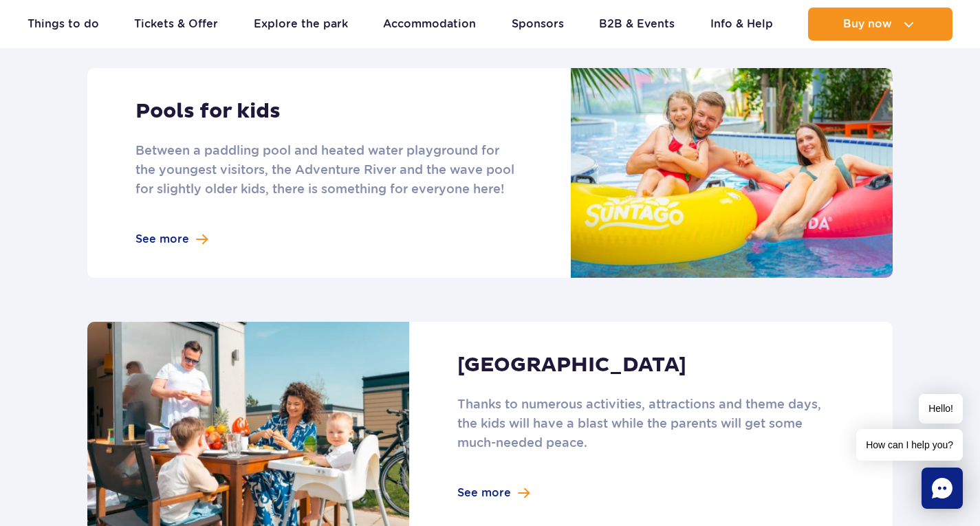
scroll to position [1100, 0]
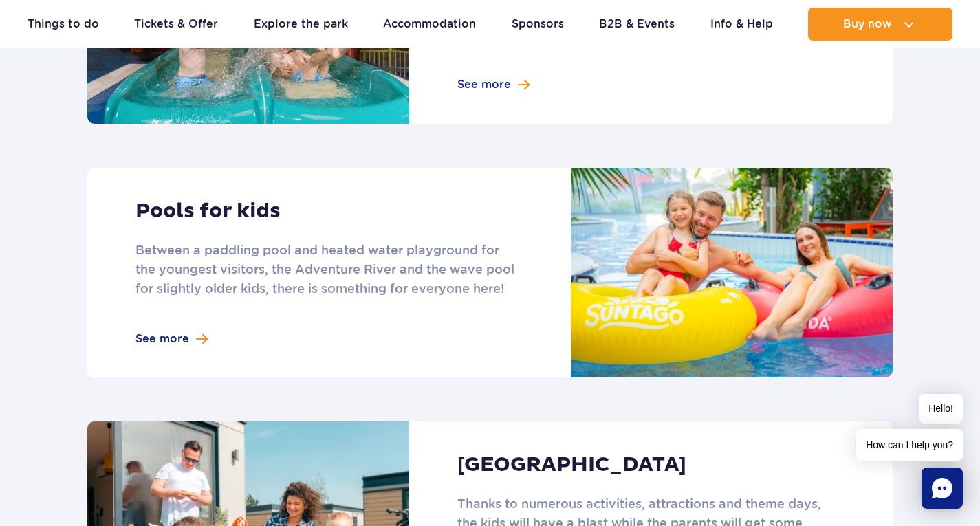
click at [231, 188] on link at bounding box center [489, 273] width 805 height 210
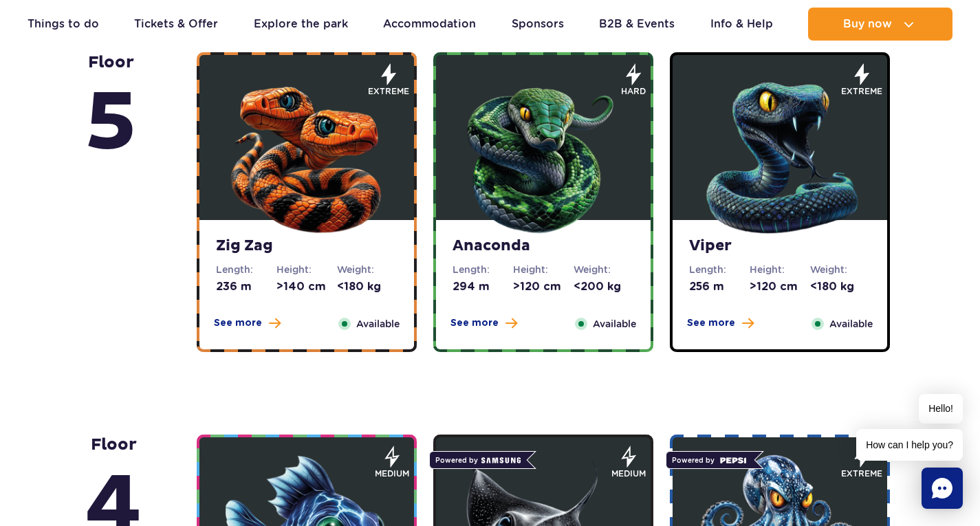
scroll to position [1307, 0]
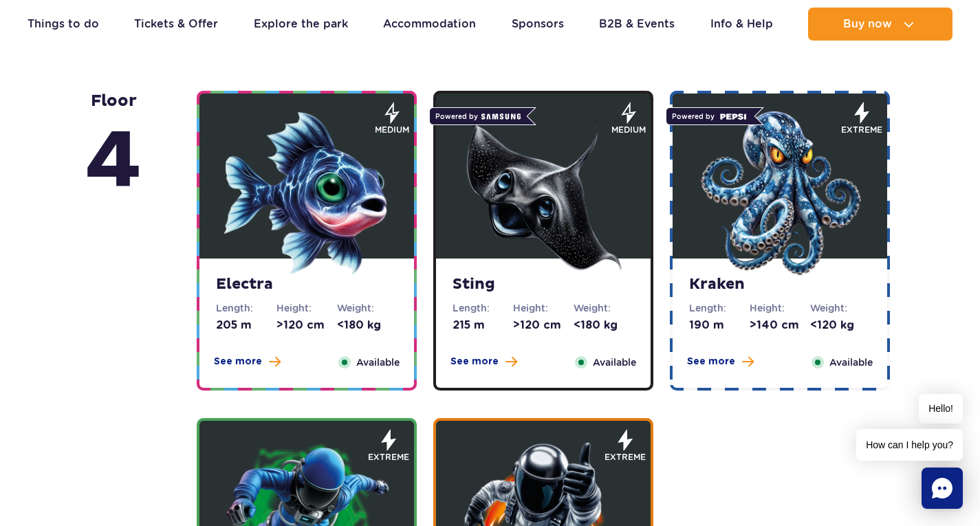
click at [532, 223] on img at bounding box center [543, 193] width 165 height 165
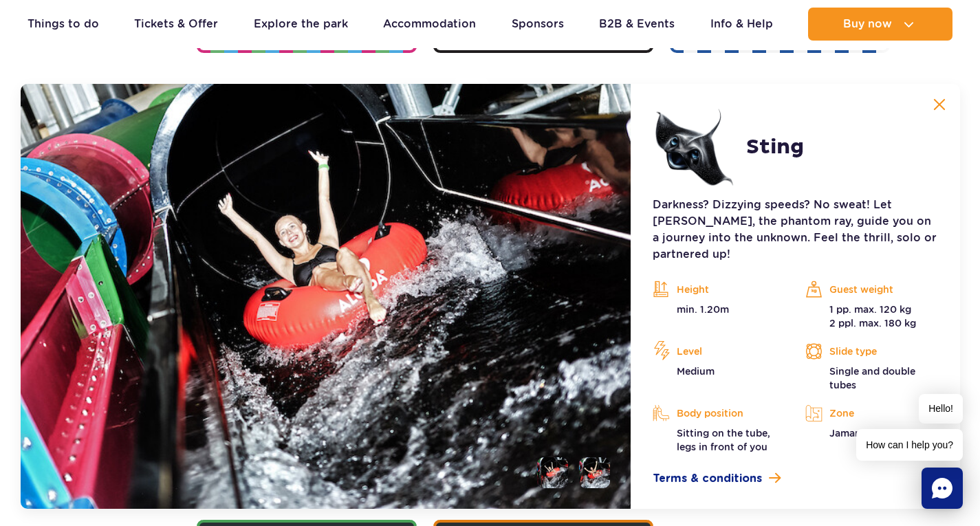
scroll to position [1646, 0]
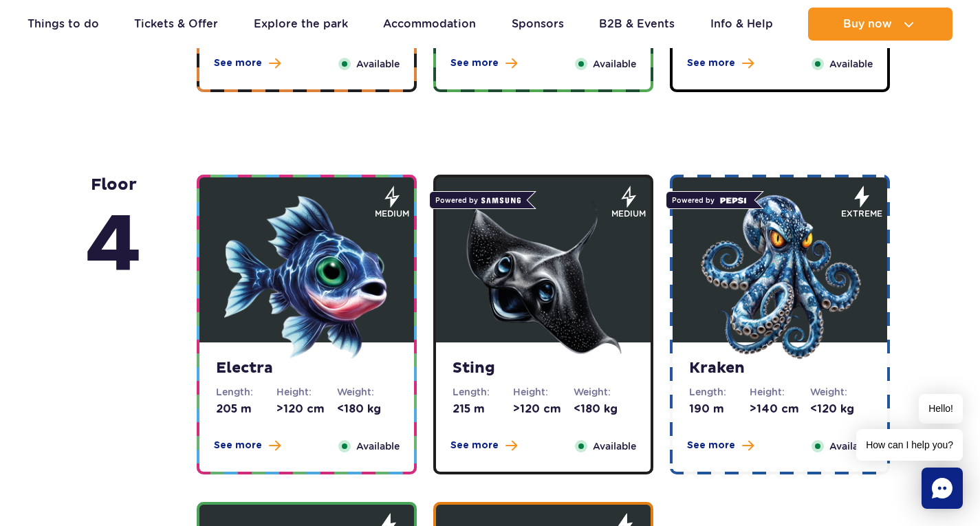
scroll to position [1238, 0]
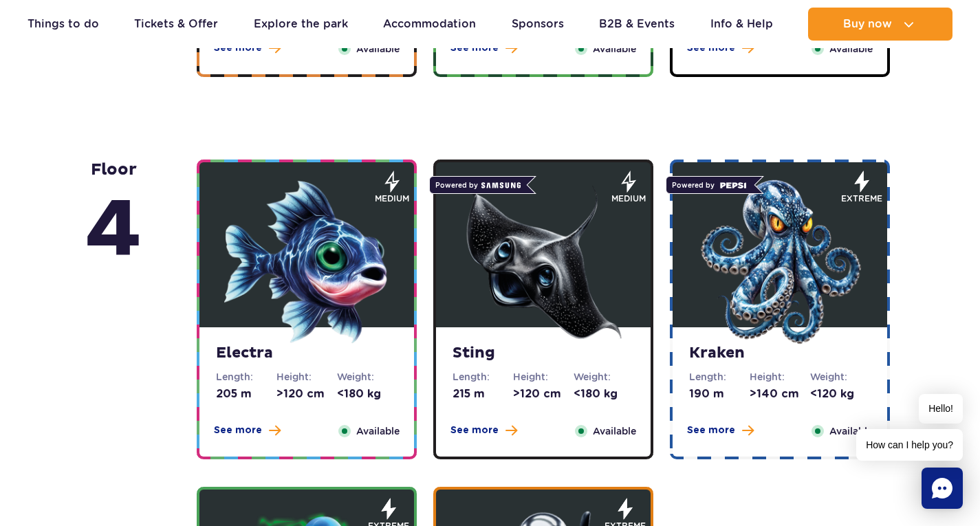
click at [322, 228] on img at bounding box center [306, 261] width 165 height 165
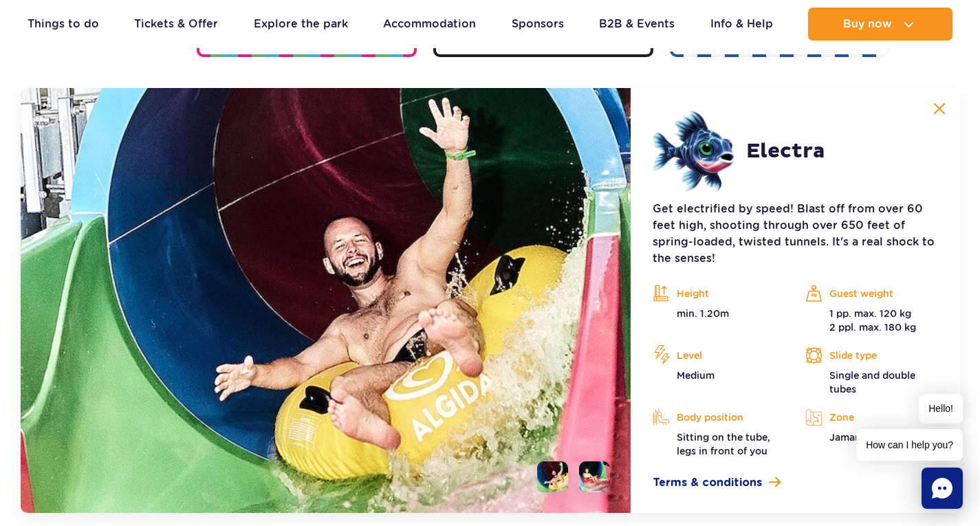
scroll to position [1646, 0]
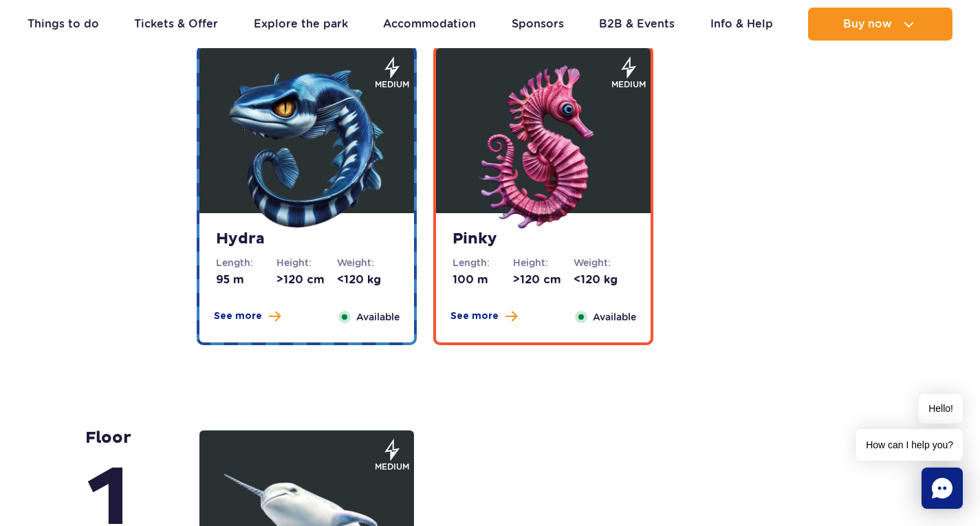
click at [517, 172] on img at bounding box center [543, 147] width 165 height 165
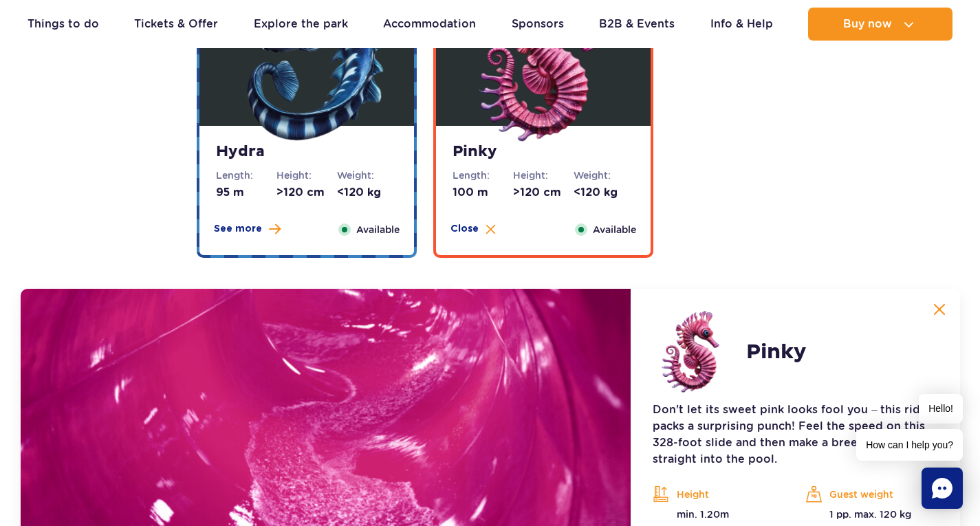
click at [365, 139] on img at bounding box center [306, 60] width 165 height 165
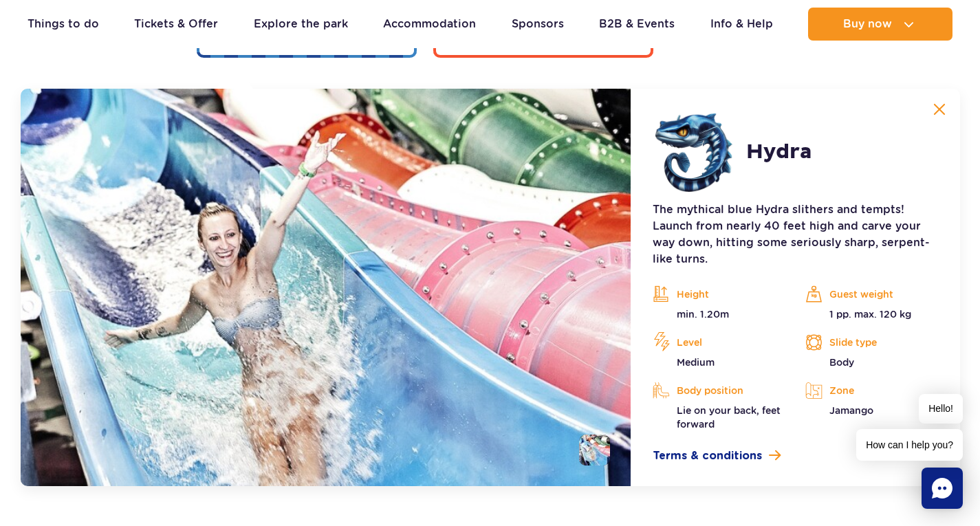
scroll to position [3065, 0]
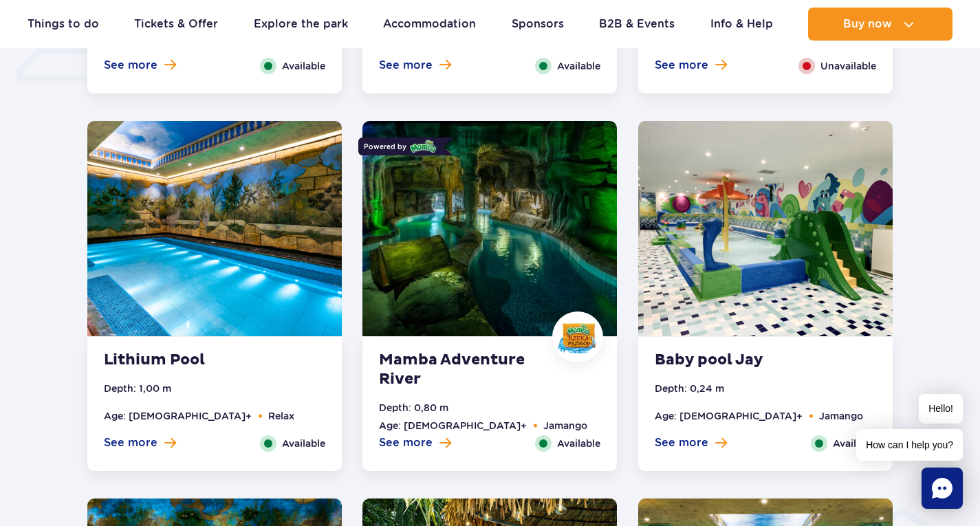
scroll to position [1238, 0]
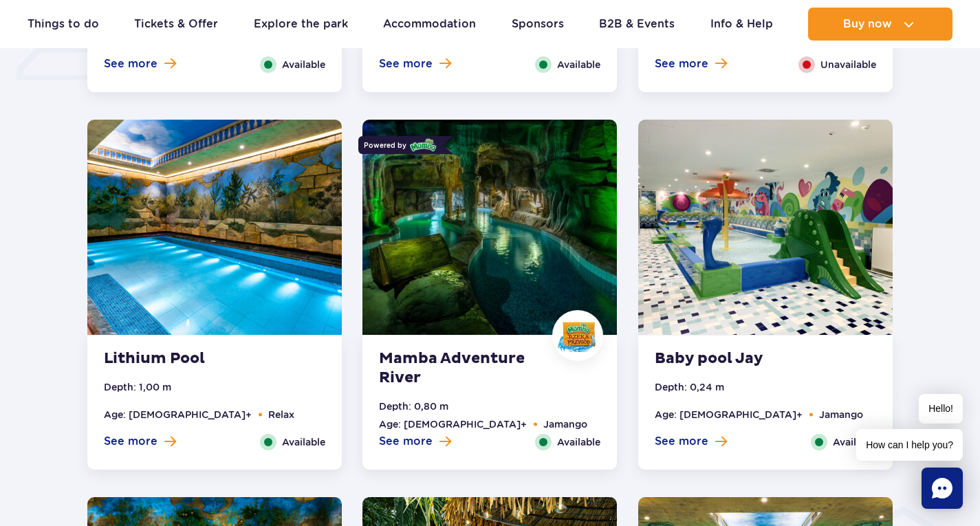
click at [518, 265] on img at bounding box center [489, 227] width 254 height 215
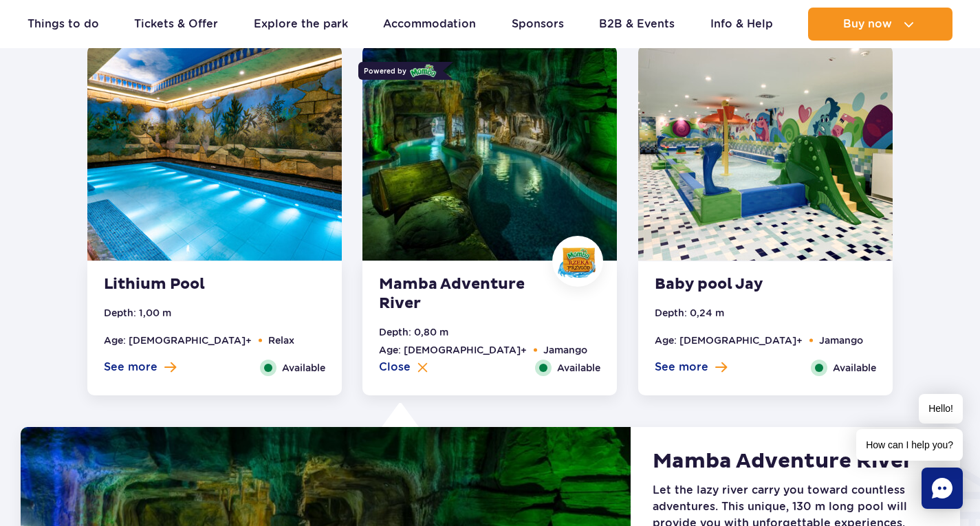
click at [715, 178] on img at bounding box center [765, 152] width 254 height 215
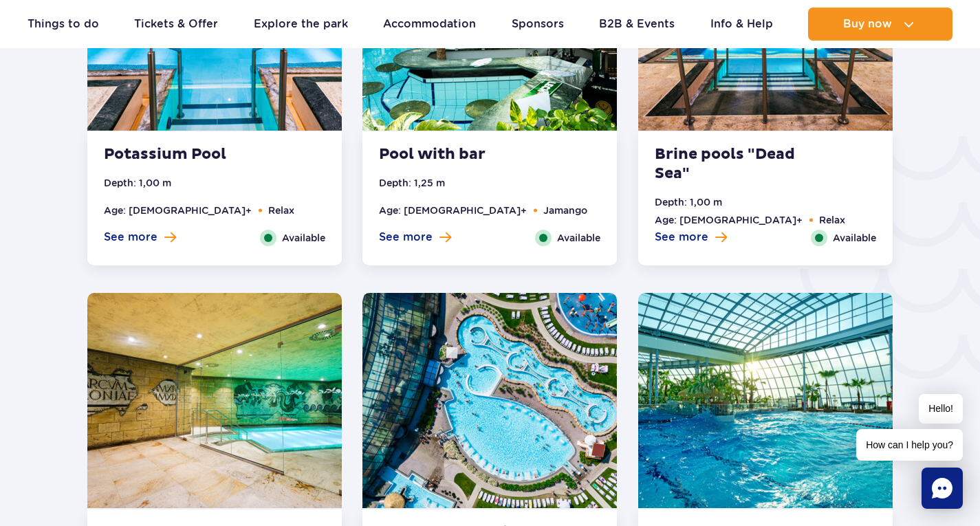
scroll to position [2000, 0]
